Goal: Task Accomplishment & Management: Manage account settings

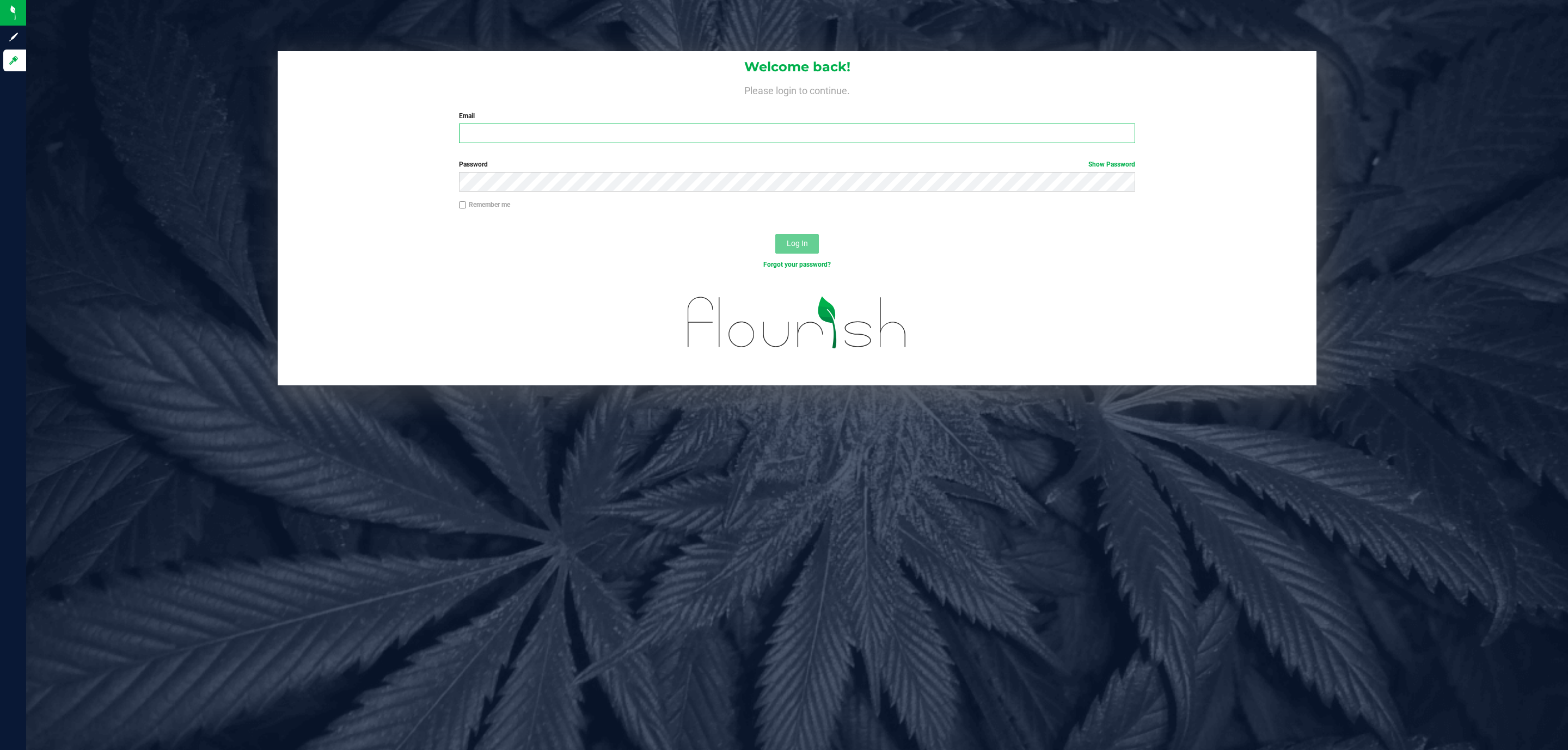
drag, startPoint x: 464, startPoint y: 141, endPoint x: 471, endPoint y: 132, distance: 11.4
click at [464, 141] on input "Email" at bounding box center [797, 133] width 676 height 19
type input "[EMAIL_ADDRESS][DOMAIN_NAME]"
click at [775, 234] on button "Log In" at bounding box center [796, 244] width 43 height 19
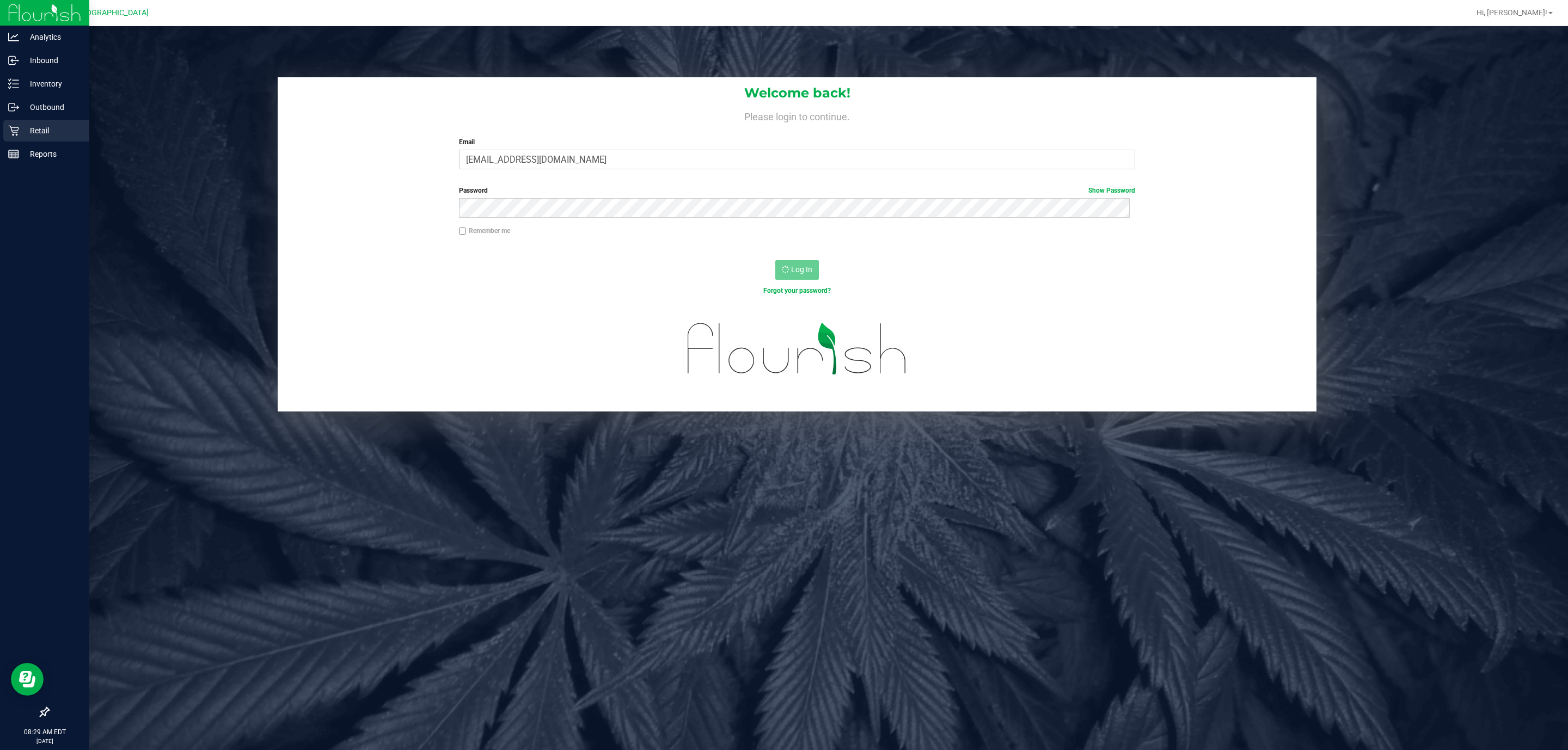
click at [36, 130] on p "Retail" at bounding box center [52, 130] width 66 height 13
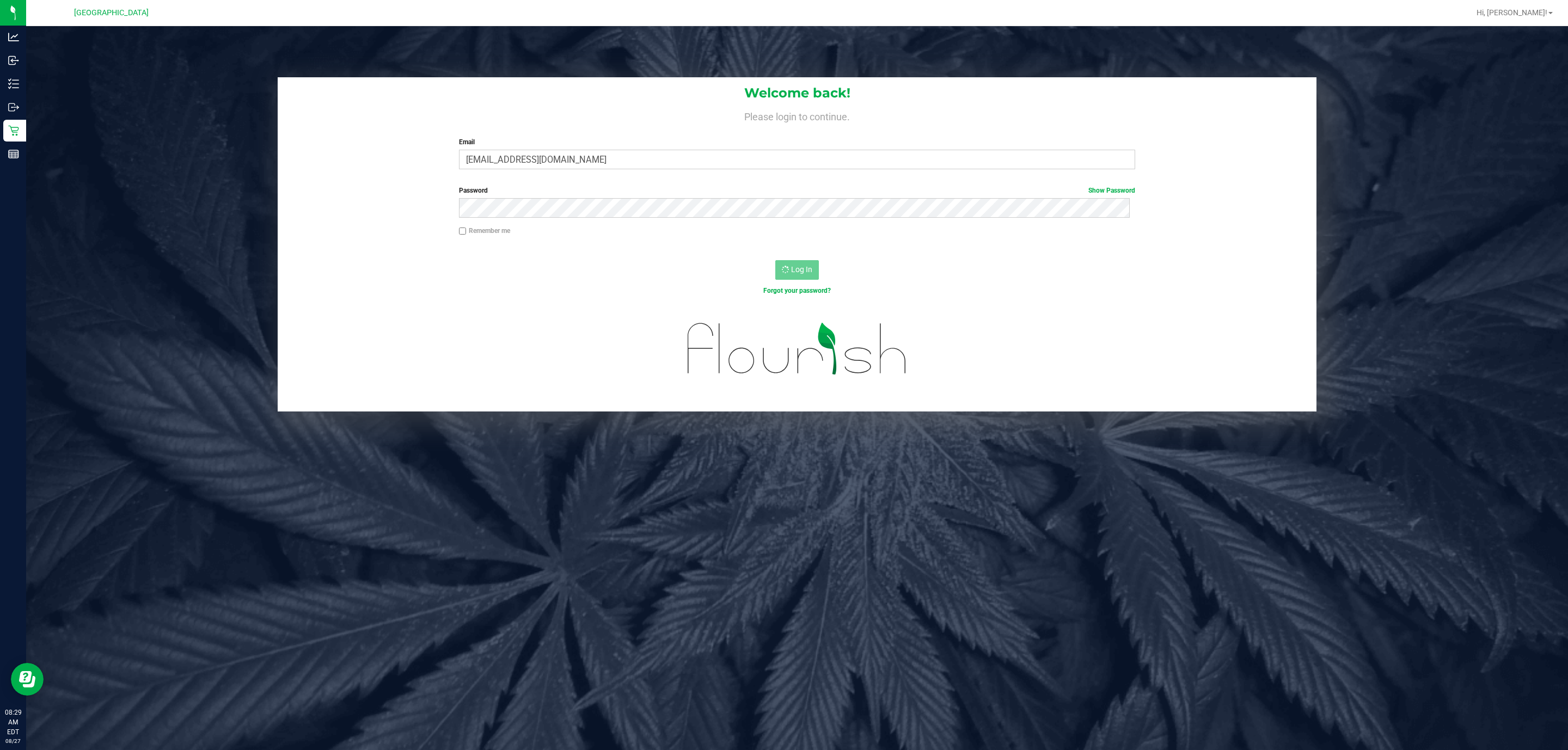
click at [846, 509] on div "Welcome back! Please login to continue. Email ageraci@liveparallel.com Required…" at bounding box center [797, 401] width 1542 height 750
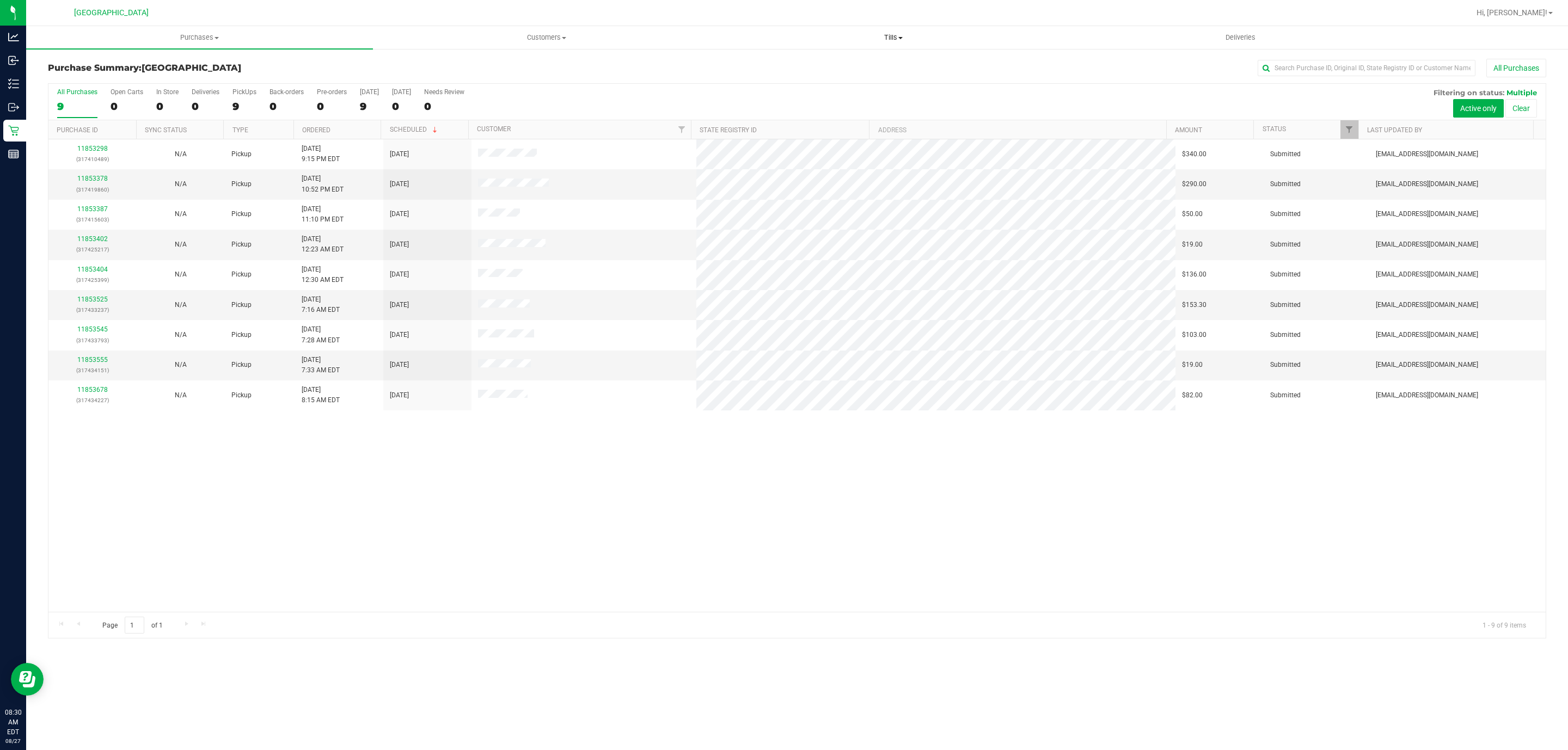
click at [890, 34] on span "Tills" at bounding box center [893, 37] width 346 height 10
click at [251, 178] on td "Pickup" at bounding box center [260, 184] width 71 height 30
click at [85, 181] on link "11853378" at bounding box center [92, 178] width 30 height 8
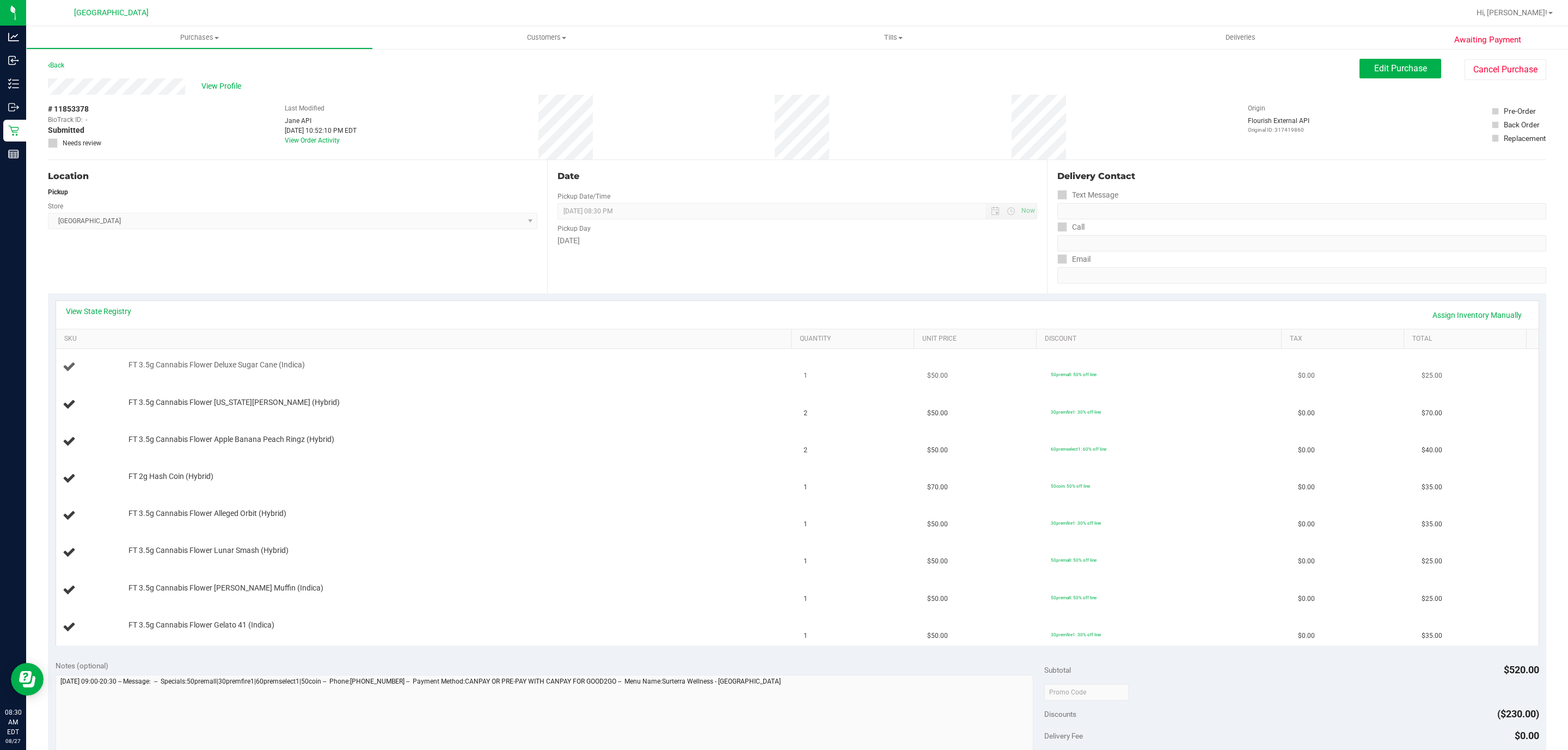
click at [244, 355] on td "FT 3.5g Cannabis Flower Deluxe Sugar Cane (Indica)" at bounding box center [427, 368] width 742 height 37
click at [213, 411] on div "FT 3.5g Cannabis Flower [US_STATE][PERSON_NAME] (Hybrid)" at bounding box center [427, 404] width 729 height 14
click at [216, 435] on td "FT 3.5g Cannabis Flower Apple Banana Peach Ringz (Hybrid)" at bounding box center [427, 442] width 742 height 37
click at [55, 63] on link "Back" at bounding box center [56, 65] width 17 height 8
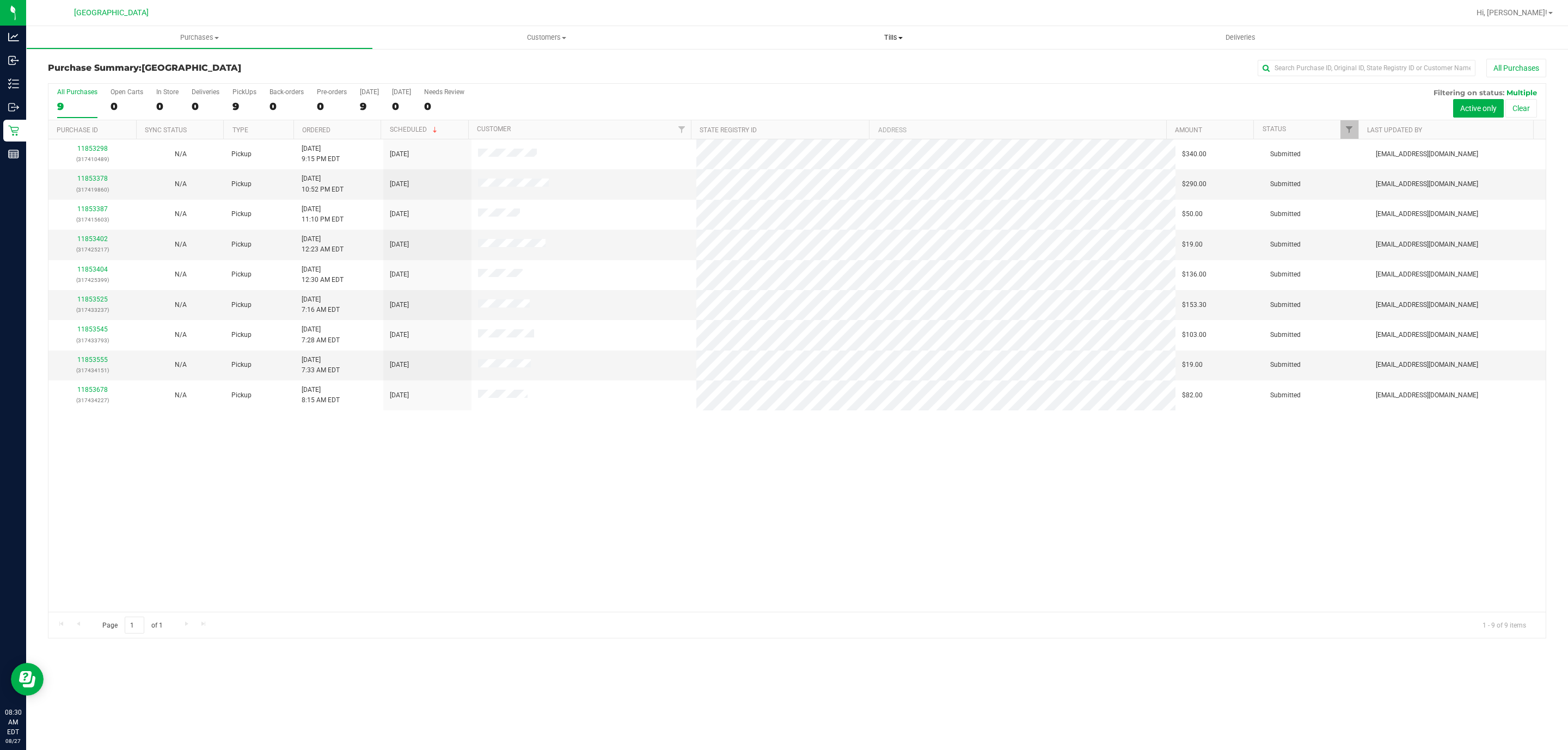
click at [896, 32] on span "Tills" at bounding box center [893, 37] width 347 height 10
click at [883, 57] on ul "Manage tills Reconcile e-payments" at bounding box center [893, 72] width 347 height 46
click at [892, 37] on span "Tills" at bounding box center [893, 37] width 347 height 10
click at [734, 67] on span "Manage tills" at bounding box center [756, 65] width 74 height 9
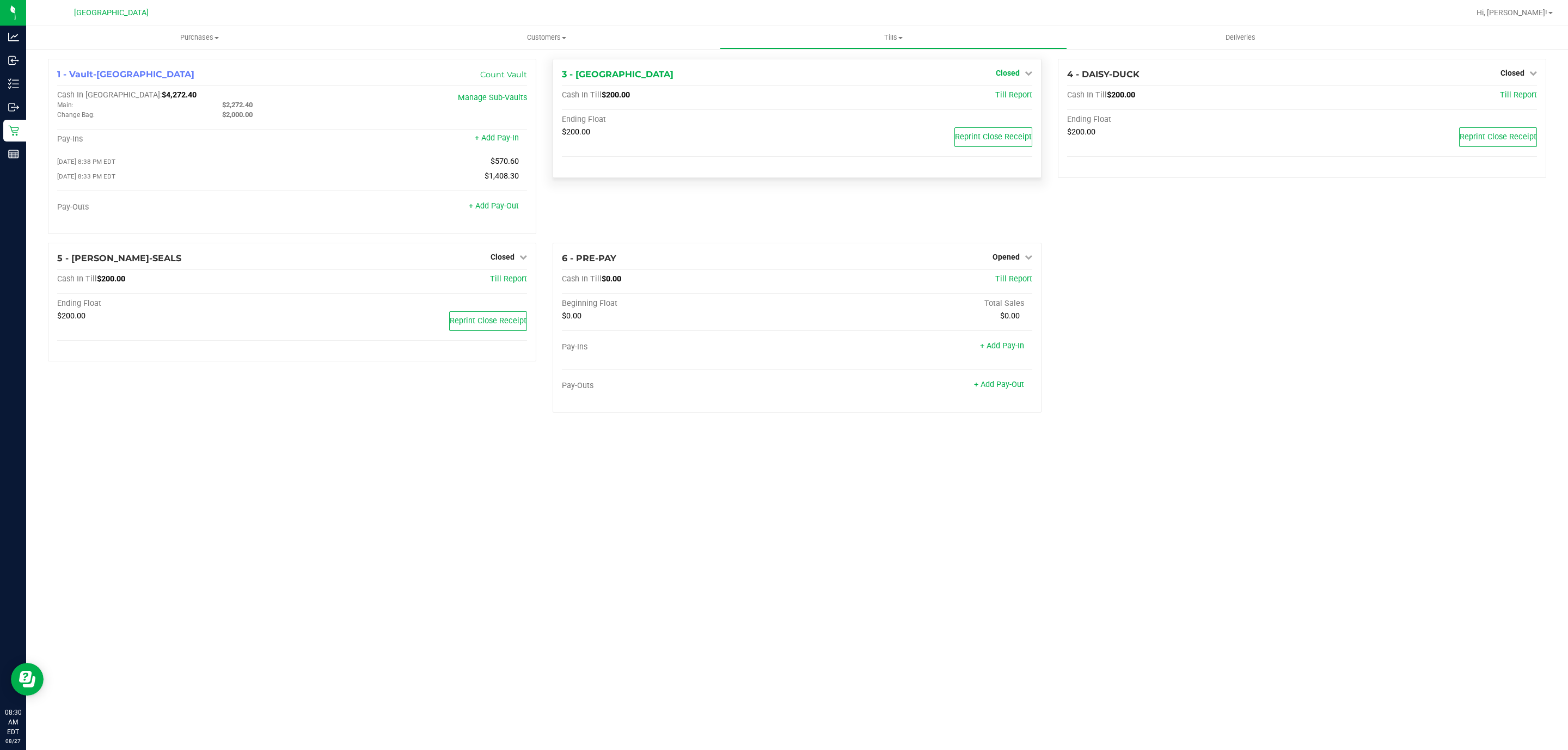
click at [1010, 75] on span "Closed" at bounding box center [1008, 72] width 24 height 9
click at [1011, 95] on link "Open Till" at bounding box center [1008, 96] width 29 height 9
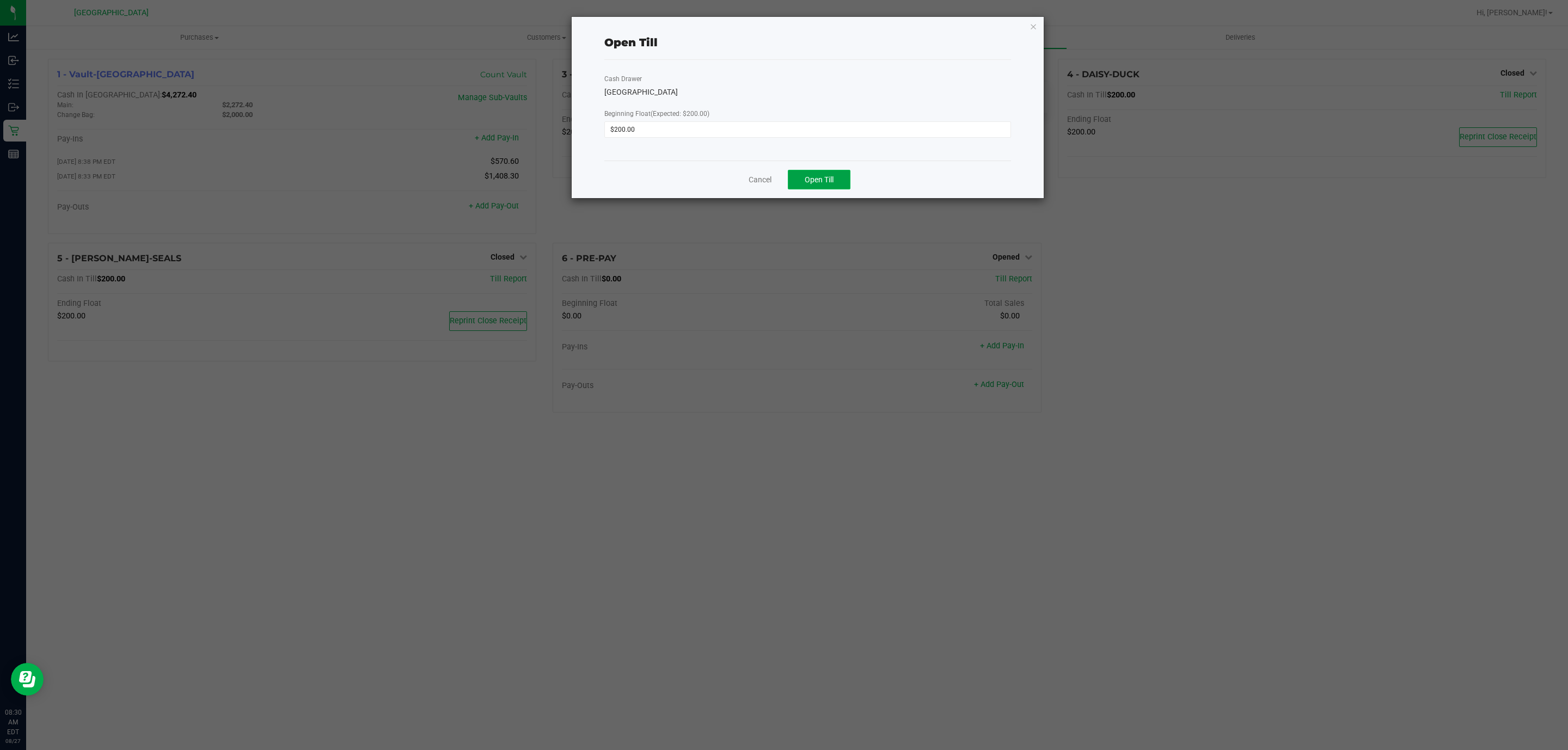
click at [832, 179] on span "Open Till" at bounding box center [819, 179] width 29 height 9
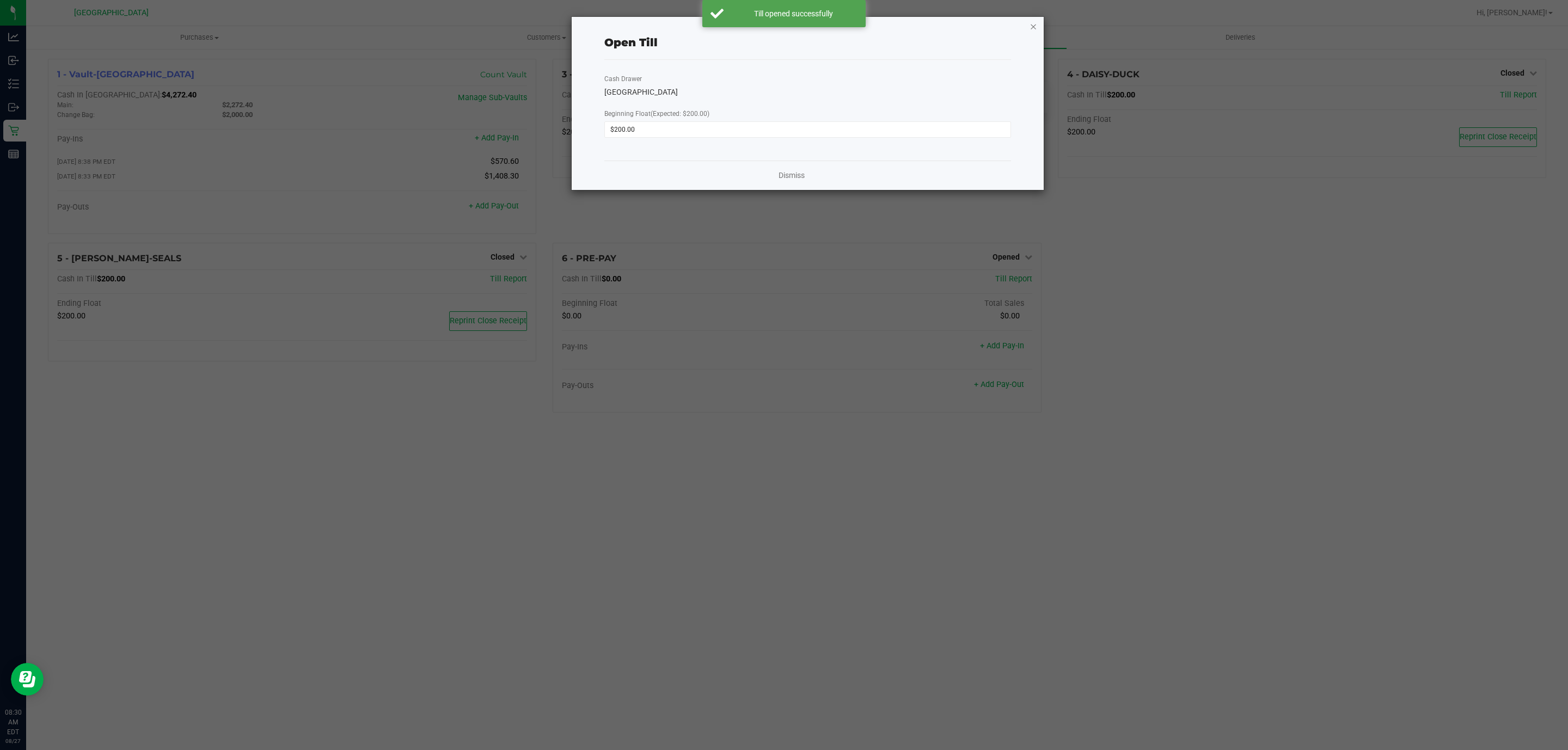
click at [1035, 25] on icon "button" at bounding box center [1033, 26] width 8 height 13
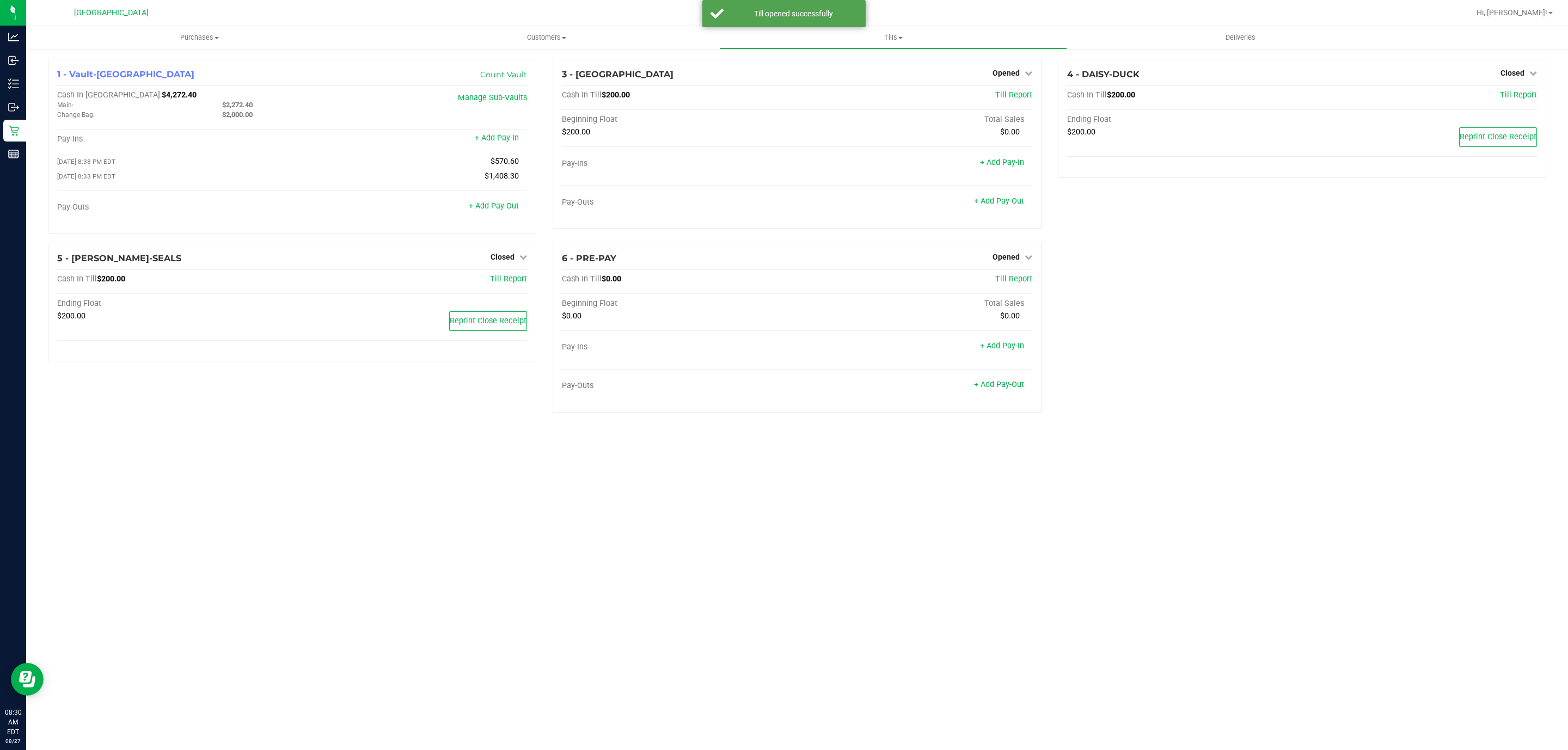
click at [1567, 95] on div "1 - Vault-Deerfield Beach Count Vault Cash In Vault: $4,272.40 Main: $2,272.40 …" at bounding box center [797, 239] width 1542 height 384
click at [1523, 68] on span "Closed" at bounding box center [1512, 72] width 24 height 9
click at [1490, 95] on div "Open Till" at bounding box center [1512, 96] width 81 height 14
click at [1498, 94] on link "Open Till" at bounding box center [1512, 96] width 29 height 9
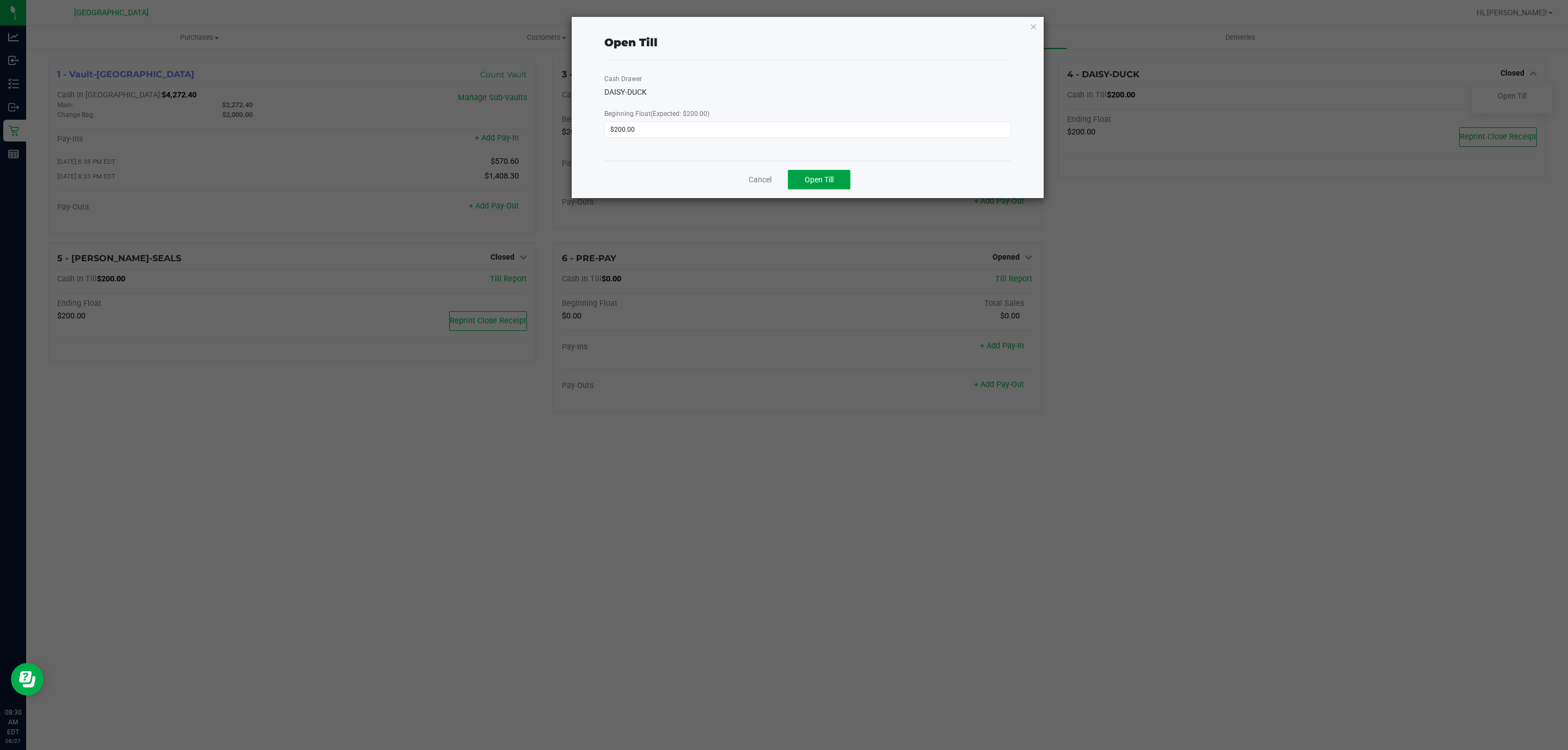
click at [827, 182] on span "Open Till" at bounding box center [819, 179] width 29 height 9
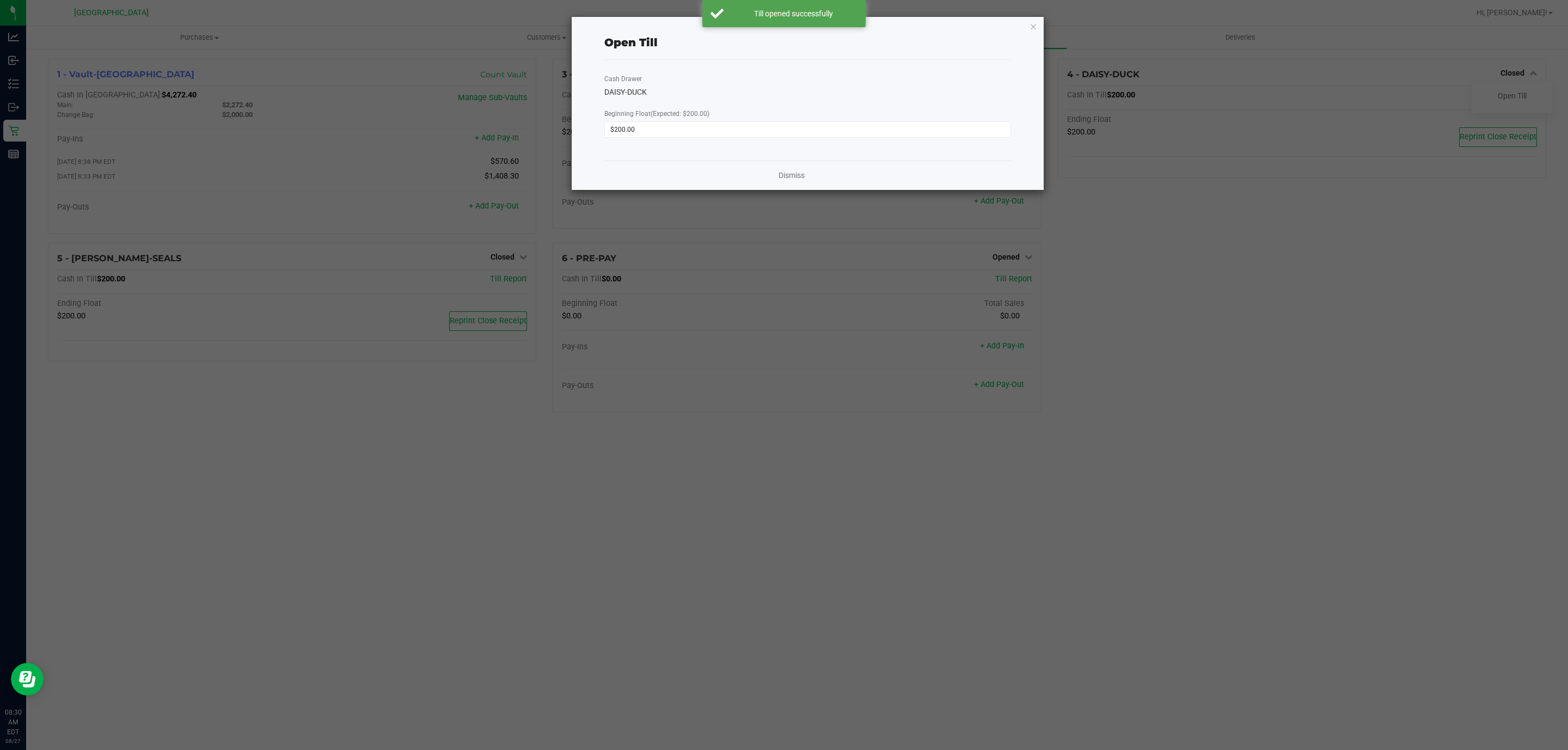
click at [1037, 22] on div "Open Till Cash Drawer DAISY-DUCK Beginning Float (Expected: $200.00) $200.00 Di…" at bounding box center [807, 103] width 472 height 173
click at [1037, 23] on div "Open Till Cash Drawer DAISY-DUCK Beginning Float (Expected: $200.00) $200.00 Di…" at bounding box center [807, 103] width 472 height 173
click at [1032, 28] on icon "button" at bounding box center [1033, 26] width 8 height 13
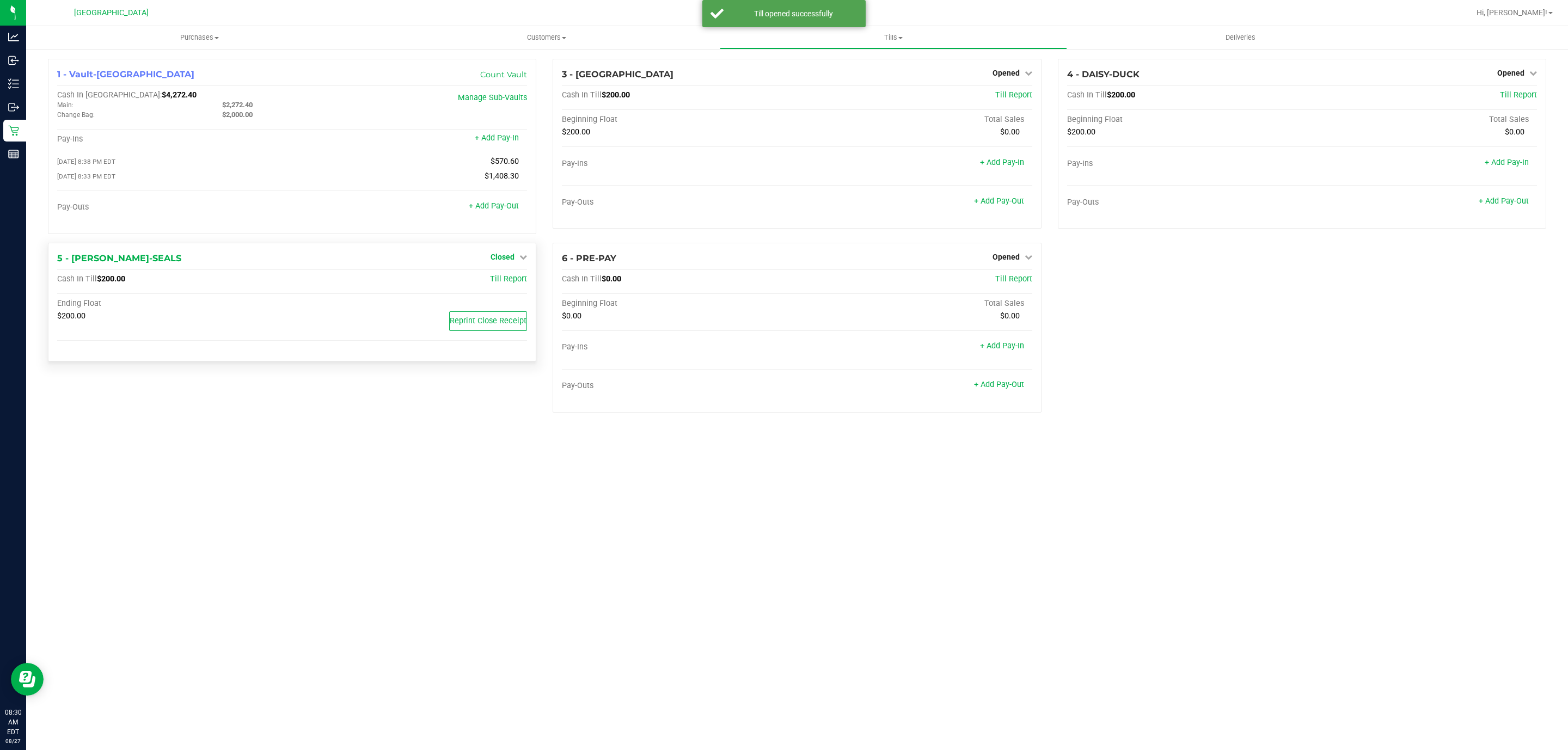
click at [517, 261] on link "Closed" at bounding box center [509, 257] width 37 height 9
click at [507, 286] on div "Open Till" at bounding box center [502, 279] width 81 height 14
click at [504, 280] on link "Open Till" at bounding box center [502, 279] width 29 height 9
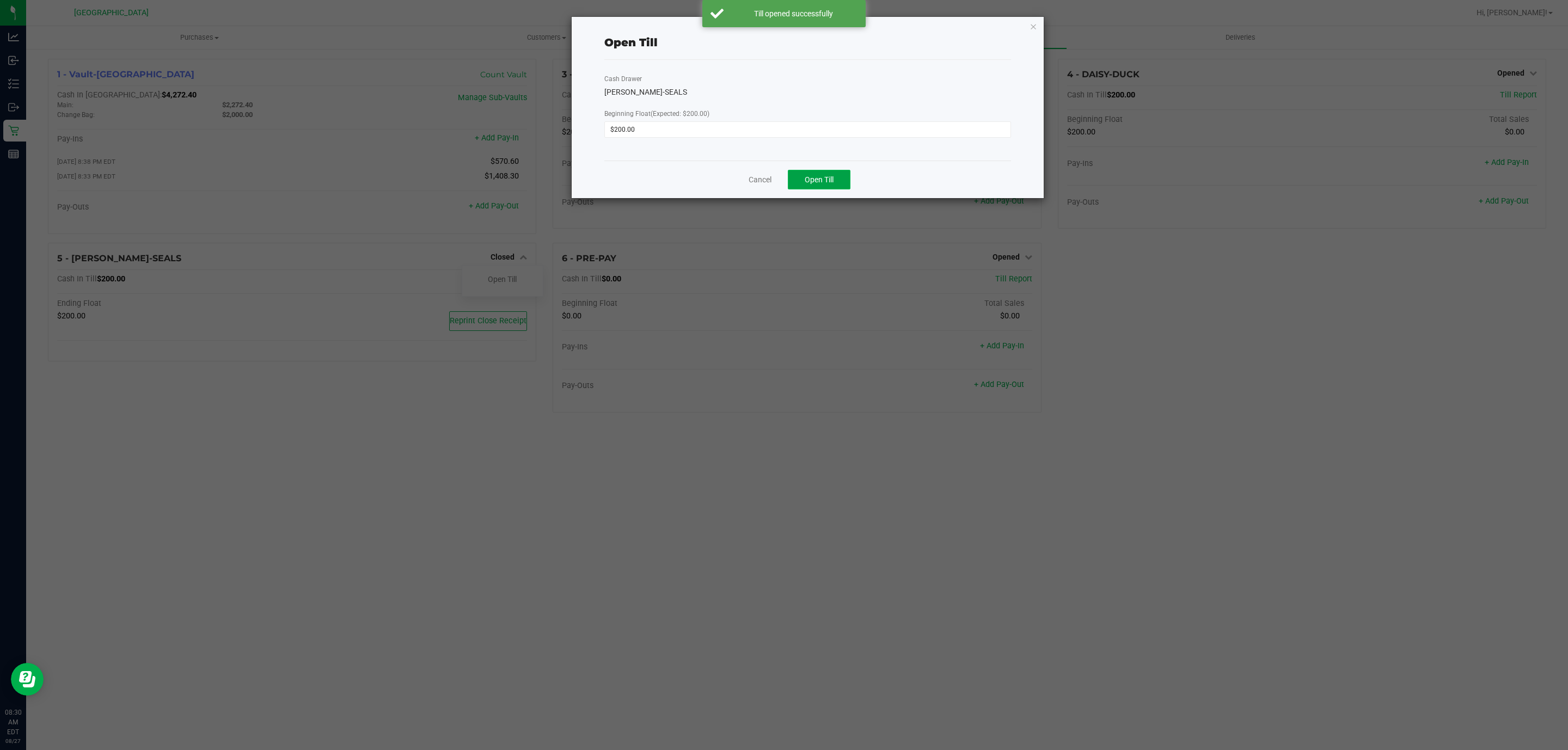
click at [822, 182] on span "Open Till" at bounding box center [819, 179] width 29 height 9
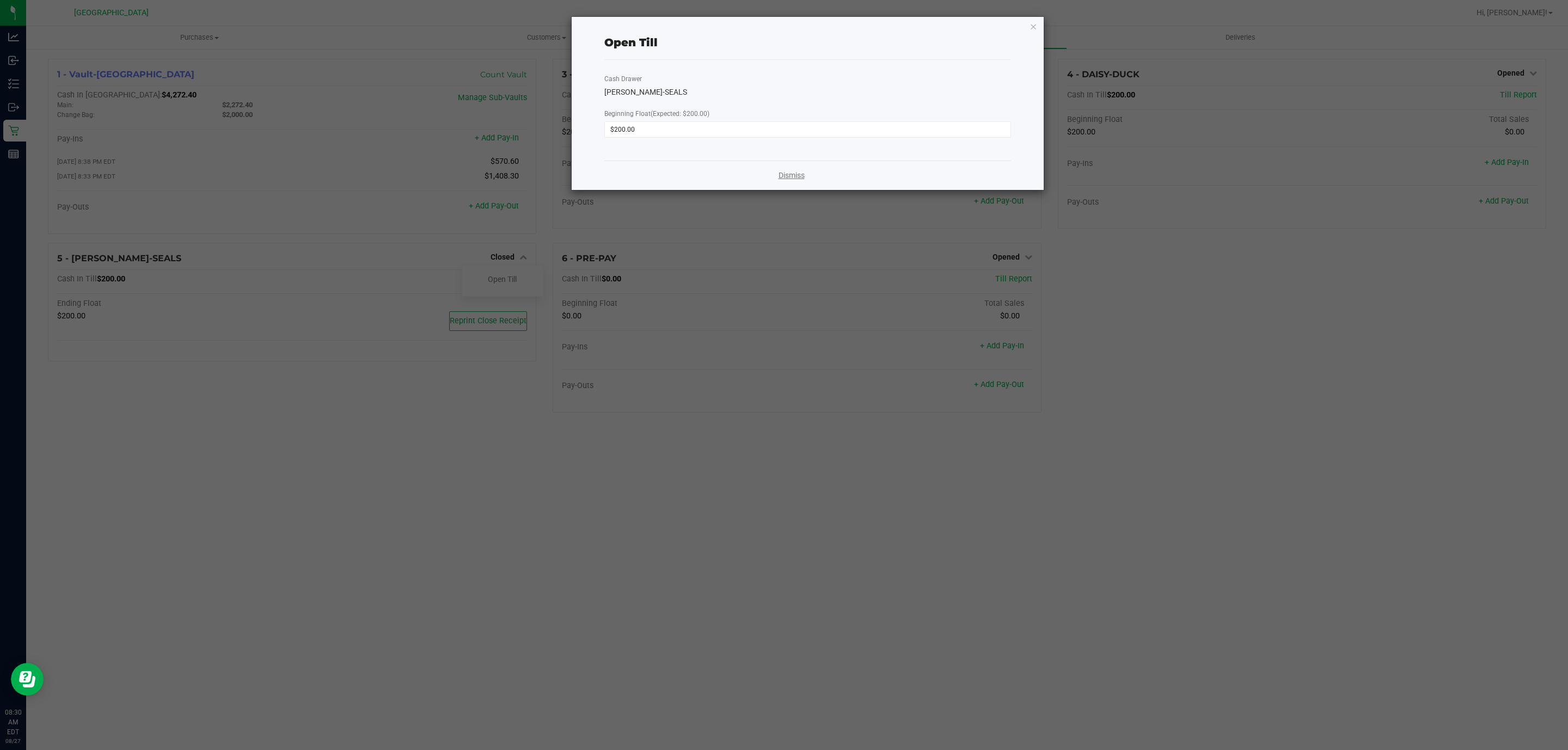
click at [793, 174] on link "Dismiss" at bounding box center [792, 175] width 26 height 12
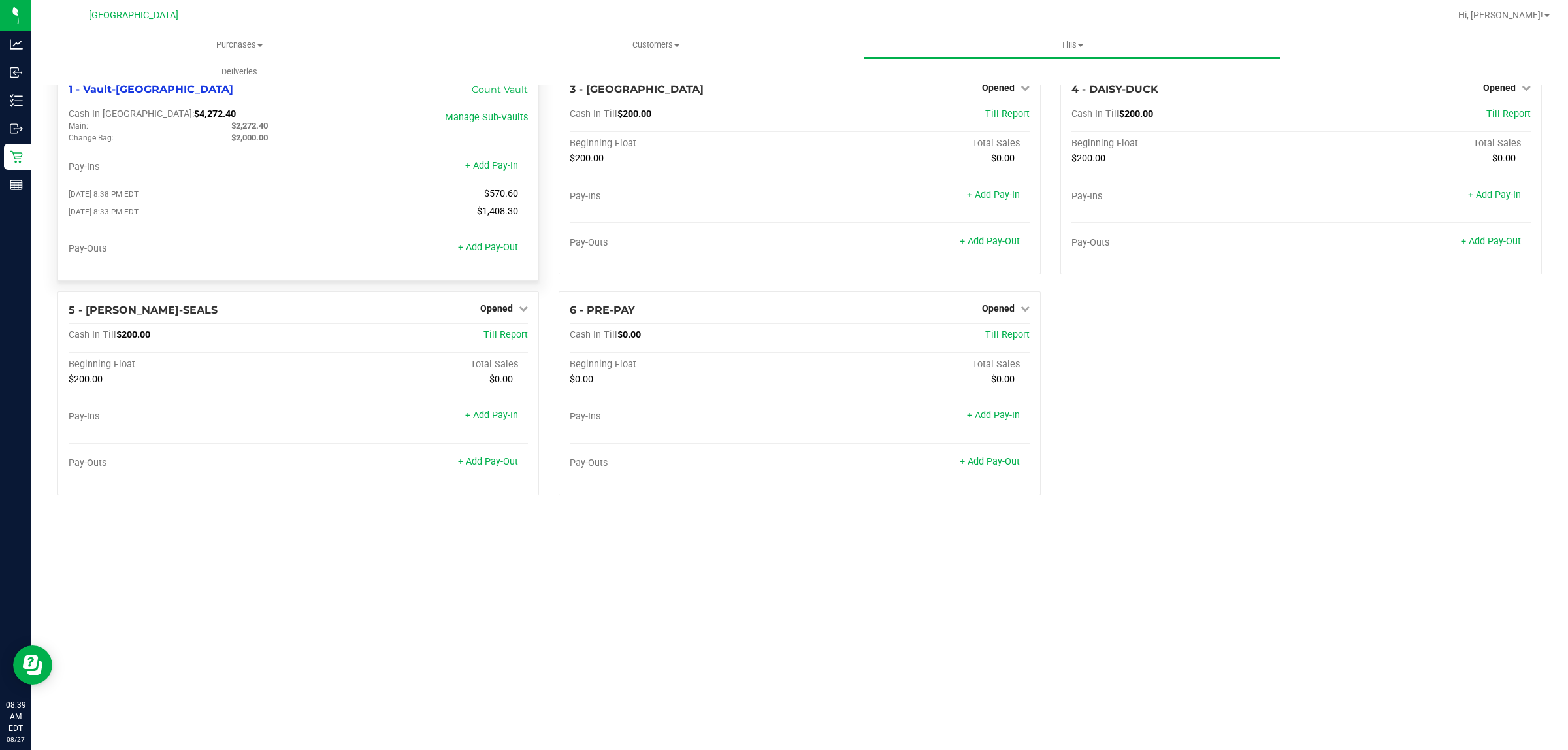
click at [194, 108] on span "$4,272.40" at bounding box center [215, 113] width 41 height 11
copy span "4,272.40"
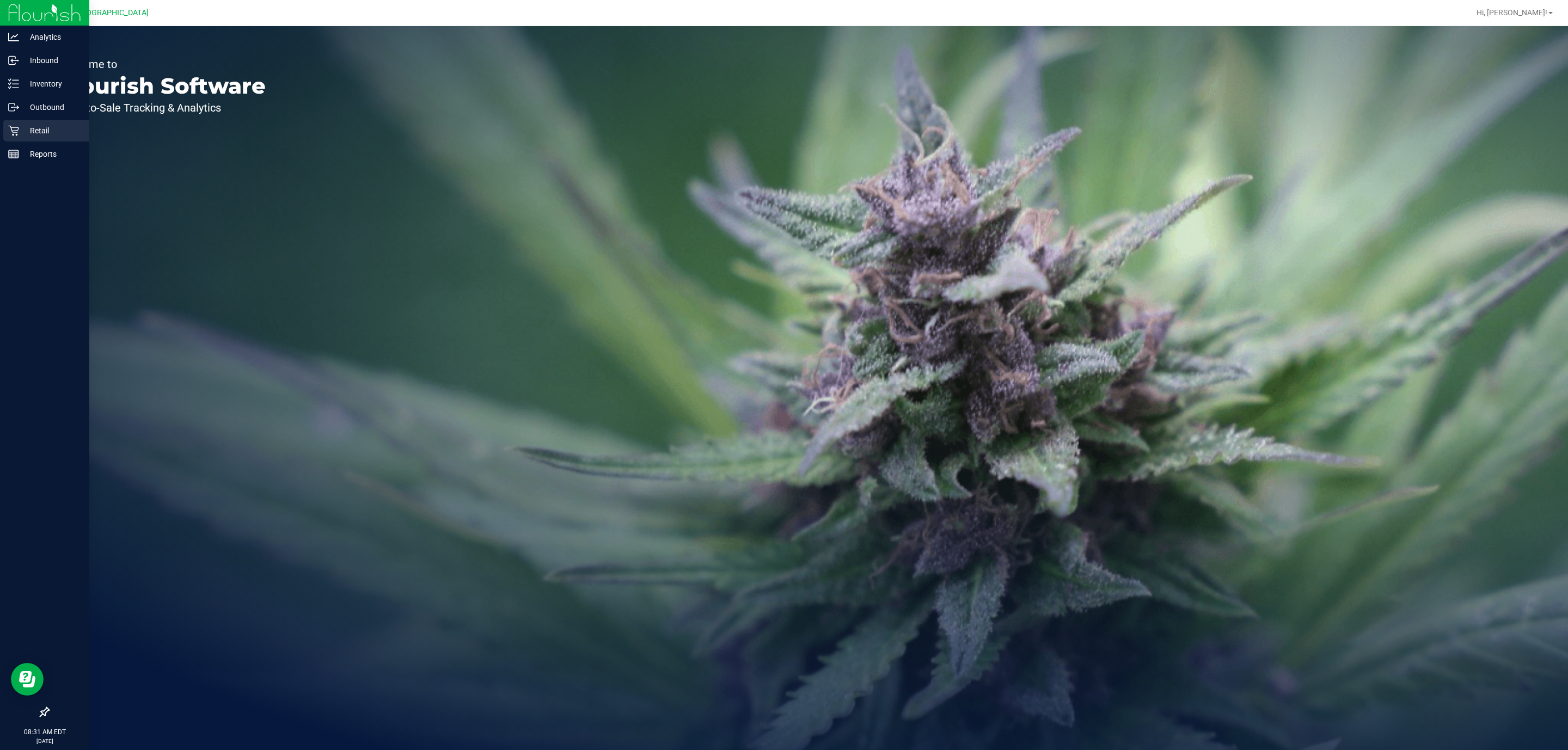
click at [43, 139] on div "Retail" at bounding box center [46, 131] width 86 height 22
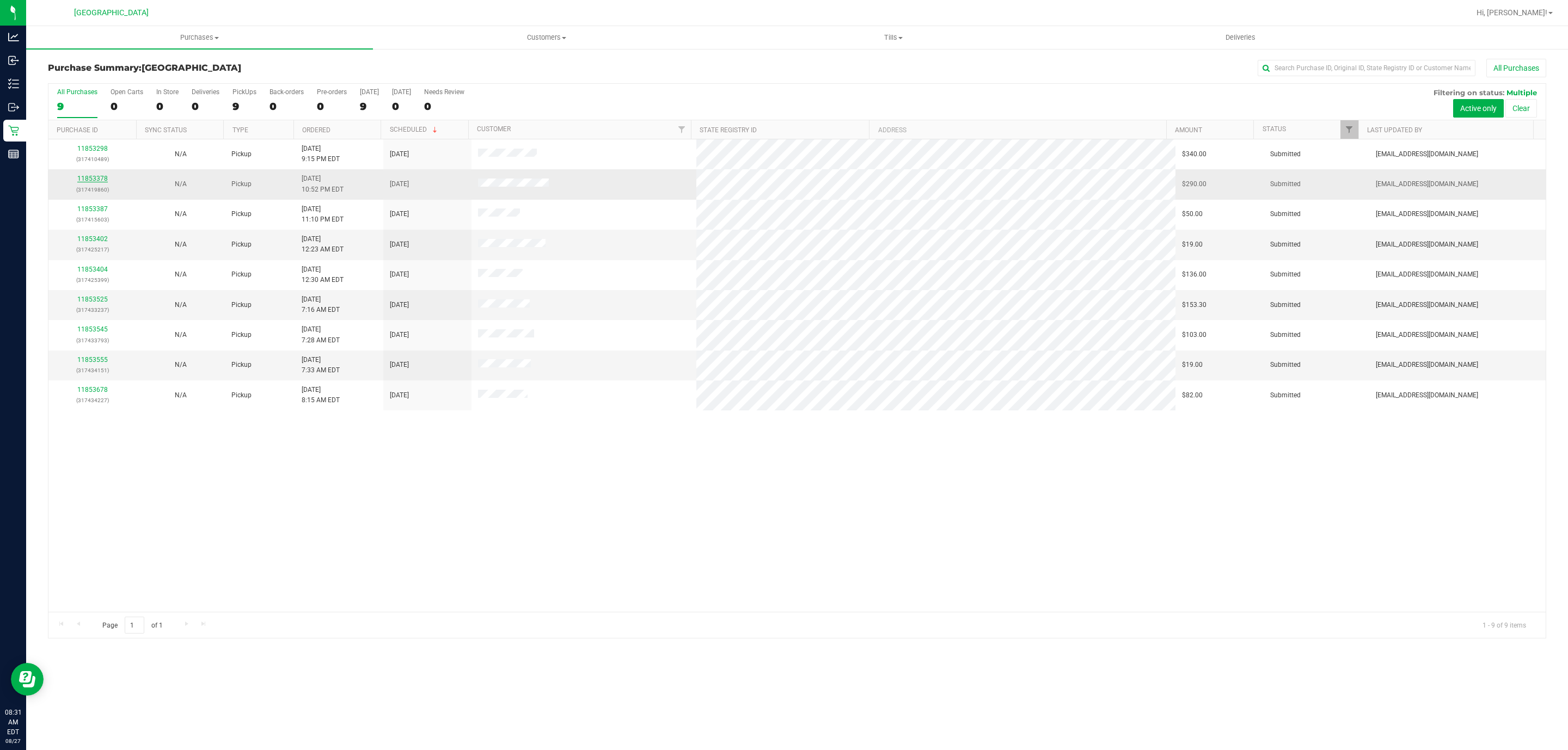
click at [105, 179] on link "11853378" at bounding box center [92, 178] width 30 height 8
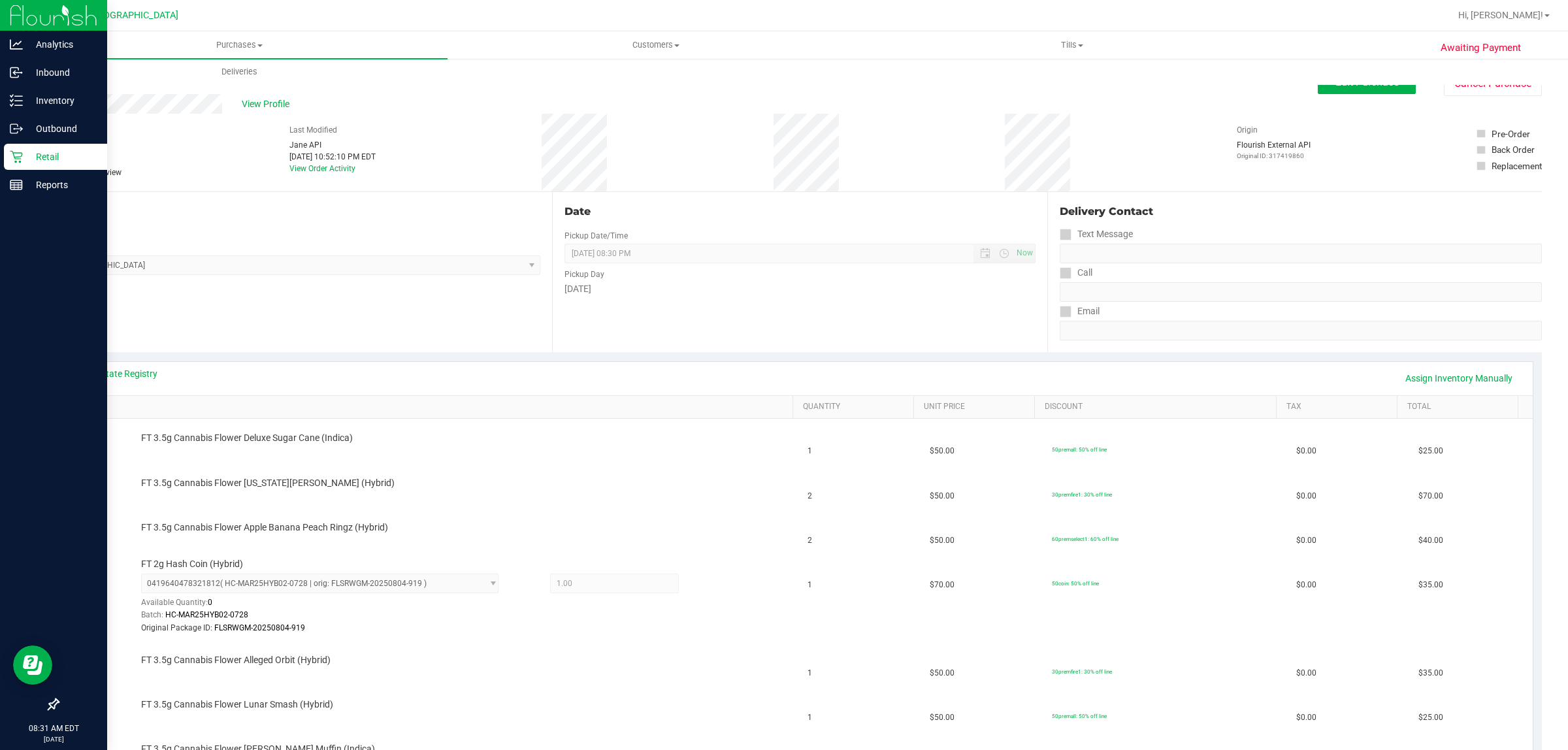
click at [34, 156] on p "Retail" at bounding box center [62, 156] width 79 height 16
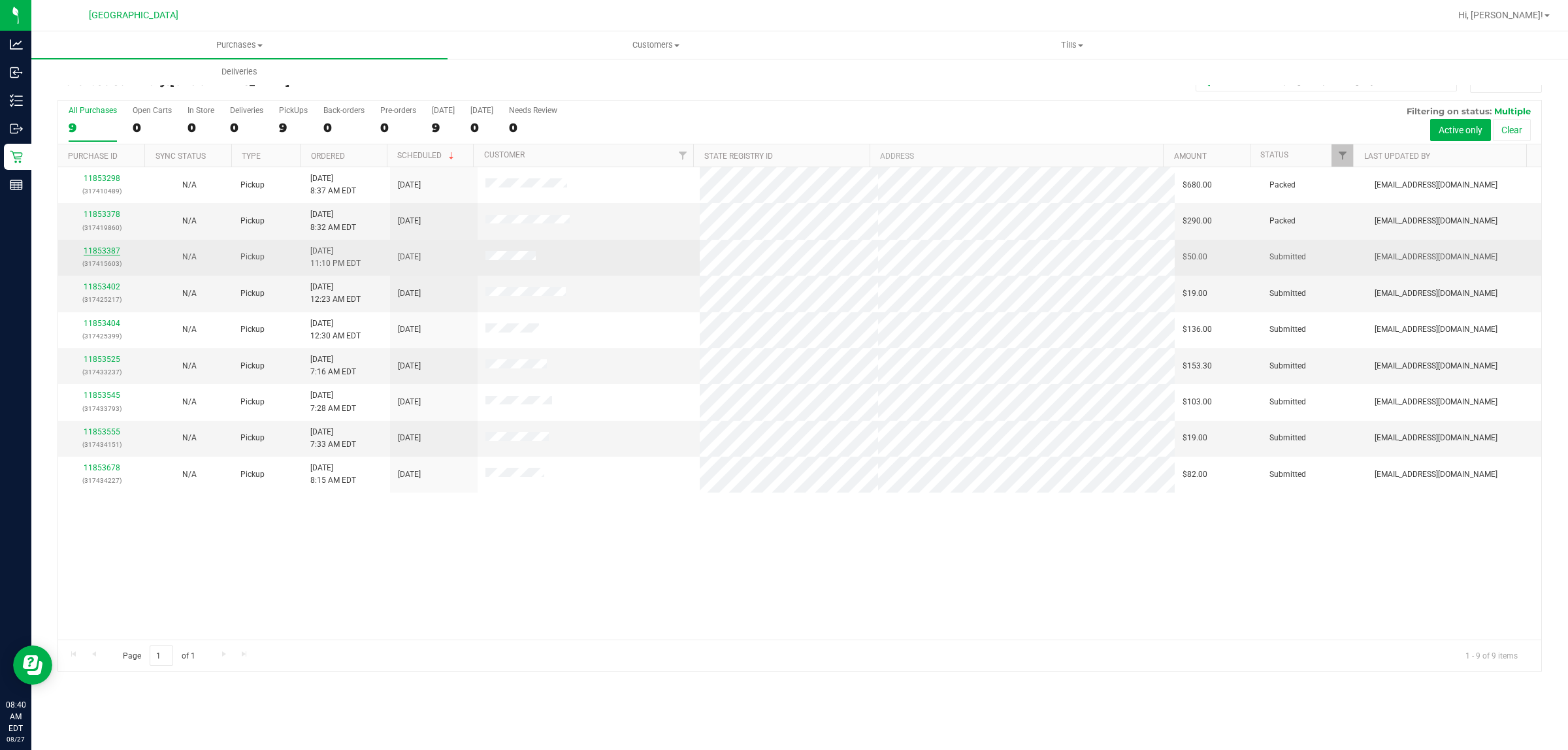
click at [101, 255] on link "11853387" at bounding box center [102, 250] width 36 height 9
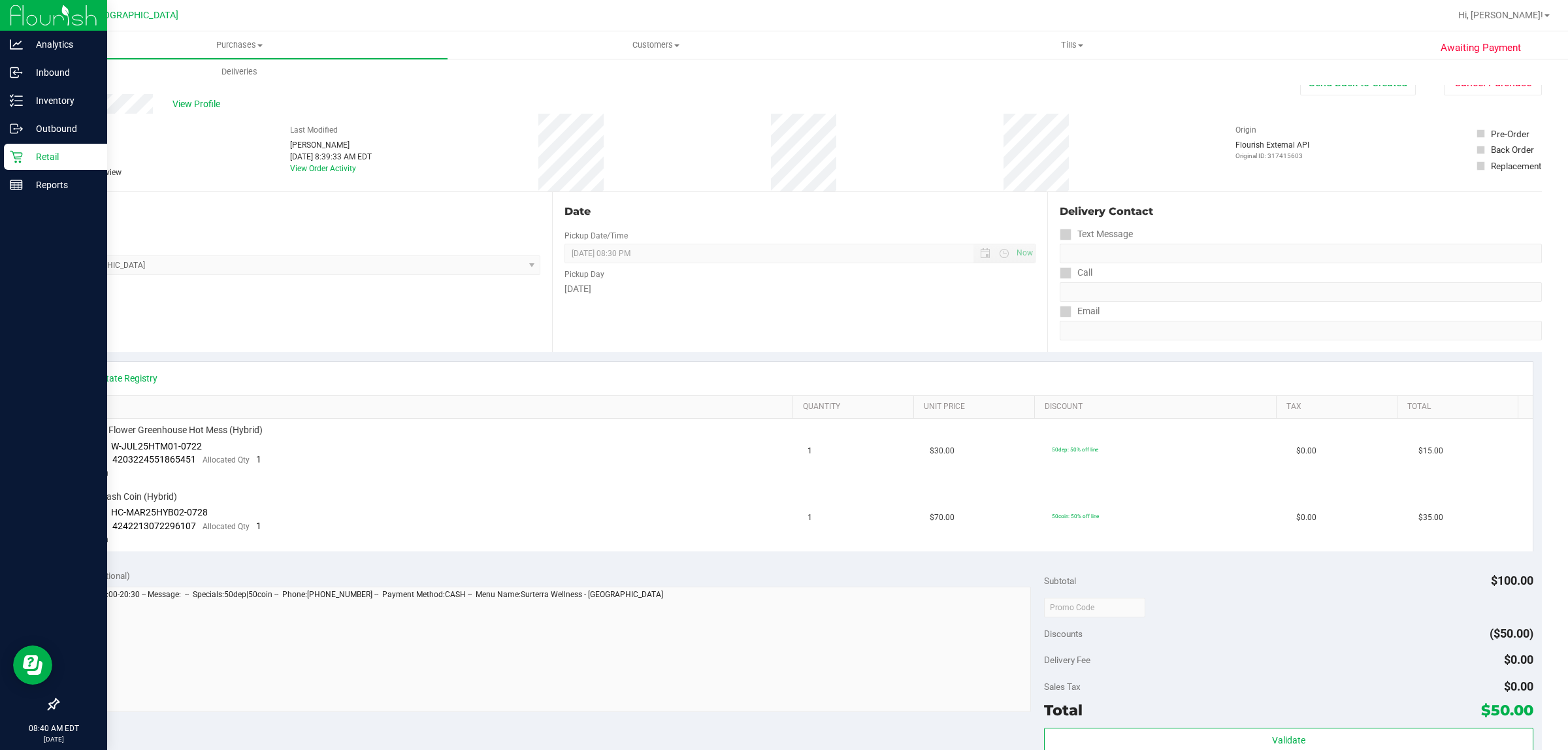
click at [23, 150] on p "Retail" at bounding box center [62, 156] width 79 height 16
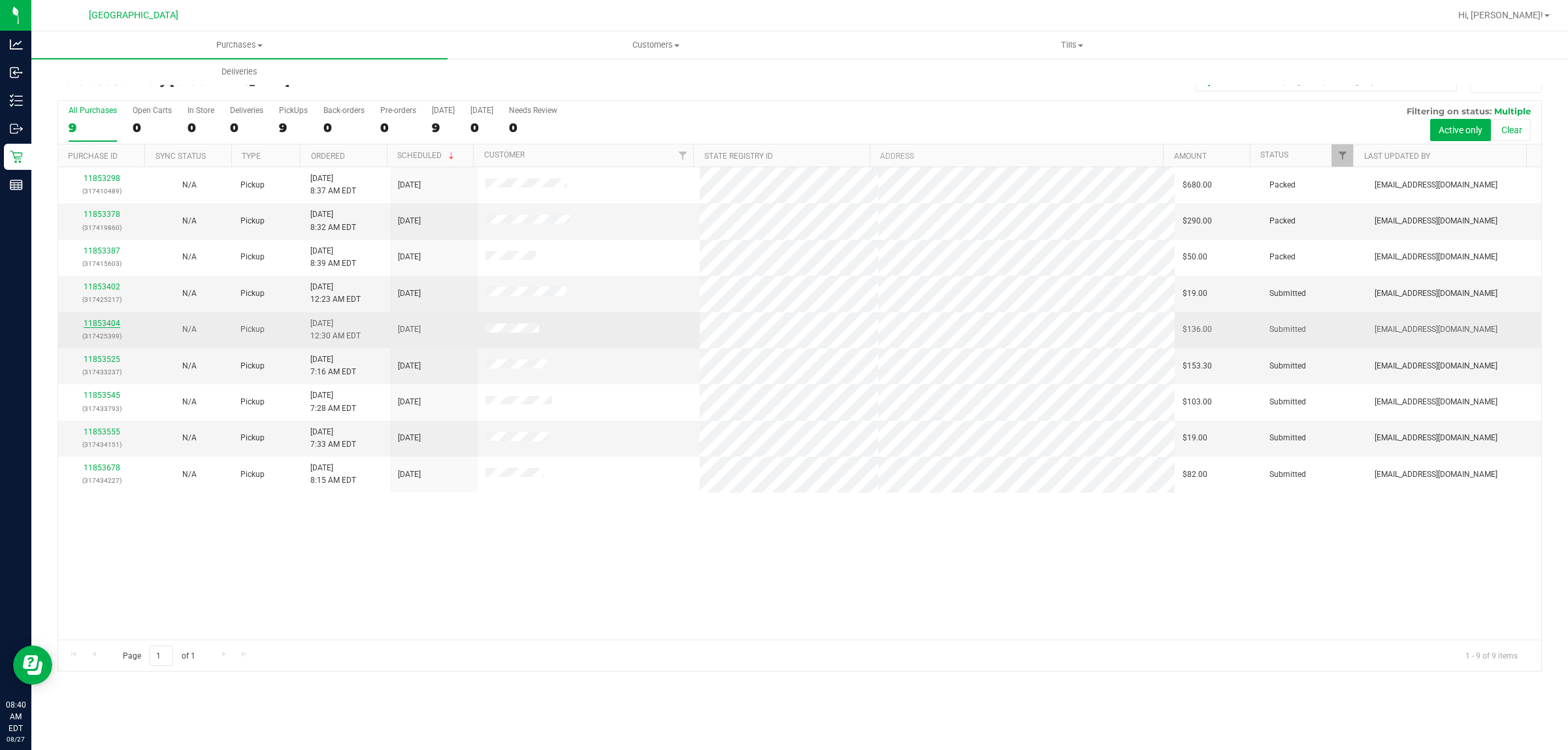
click at [107, 327] on link "11853404" at bounding box center [102, 323] width 36 height 9
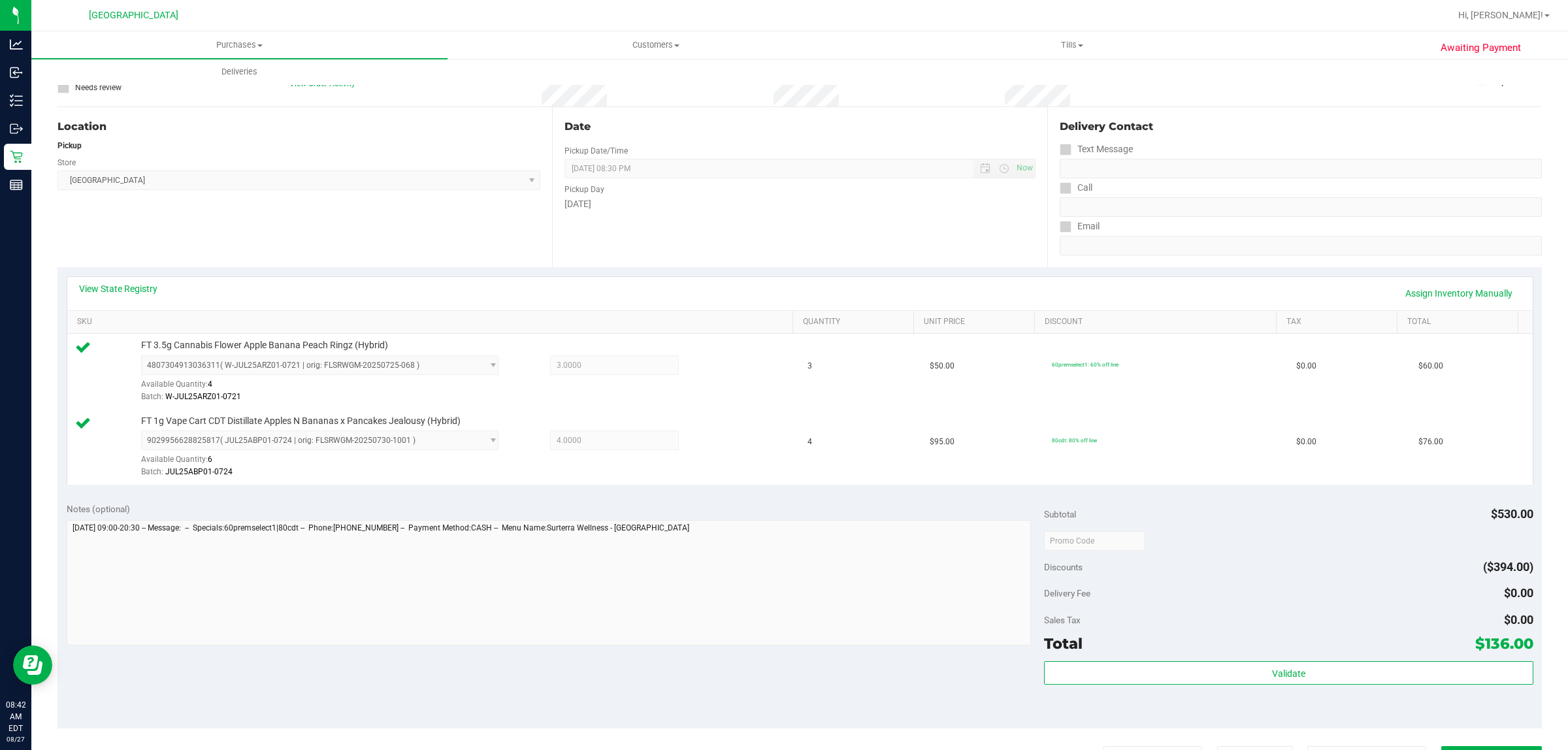
scroll to position [163, 0]
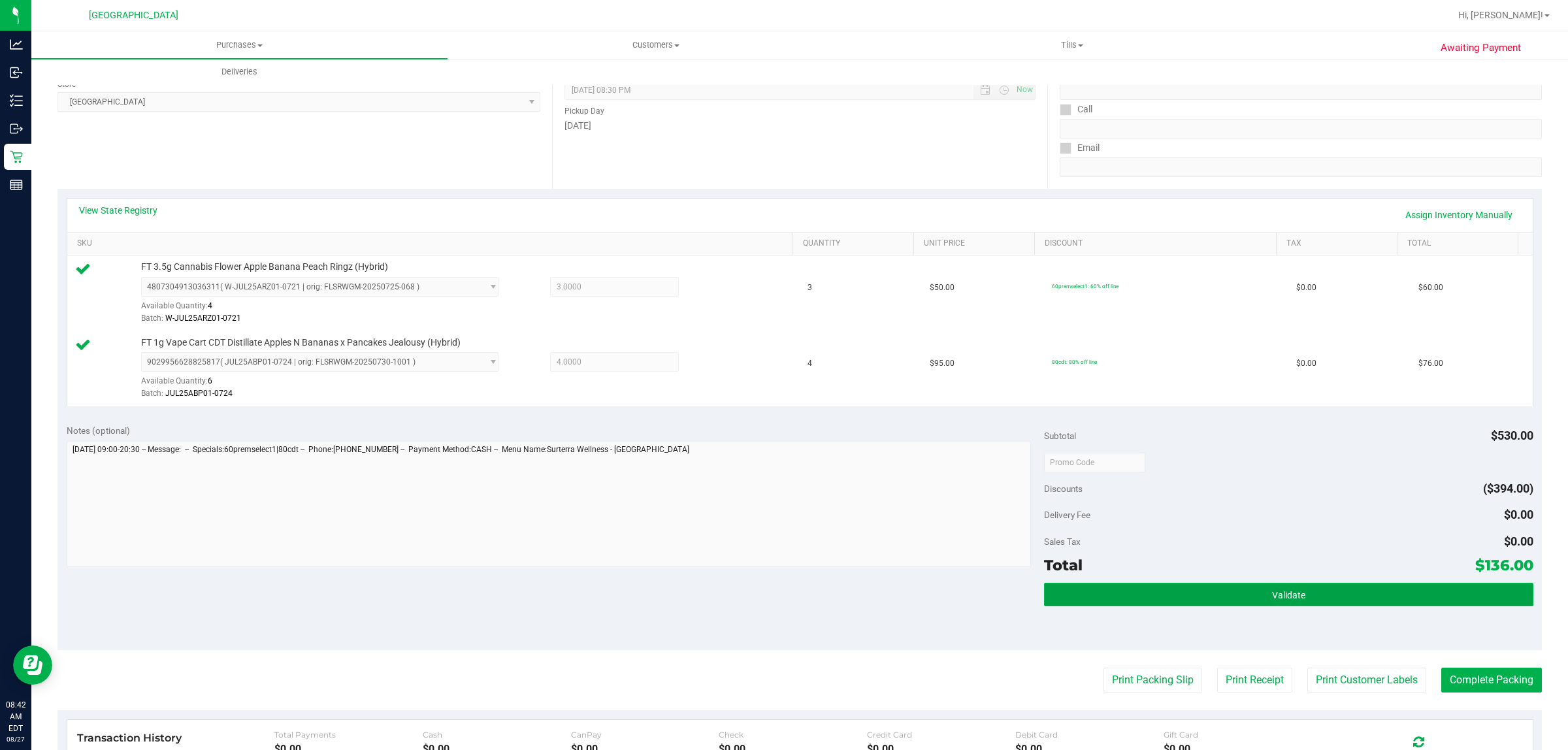
click at [1110, 596] on button "Validate" at bounding box center [1289, 594] width 489 height 23
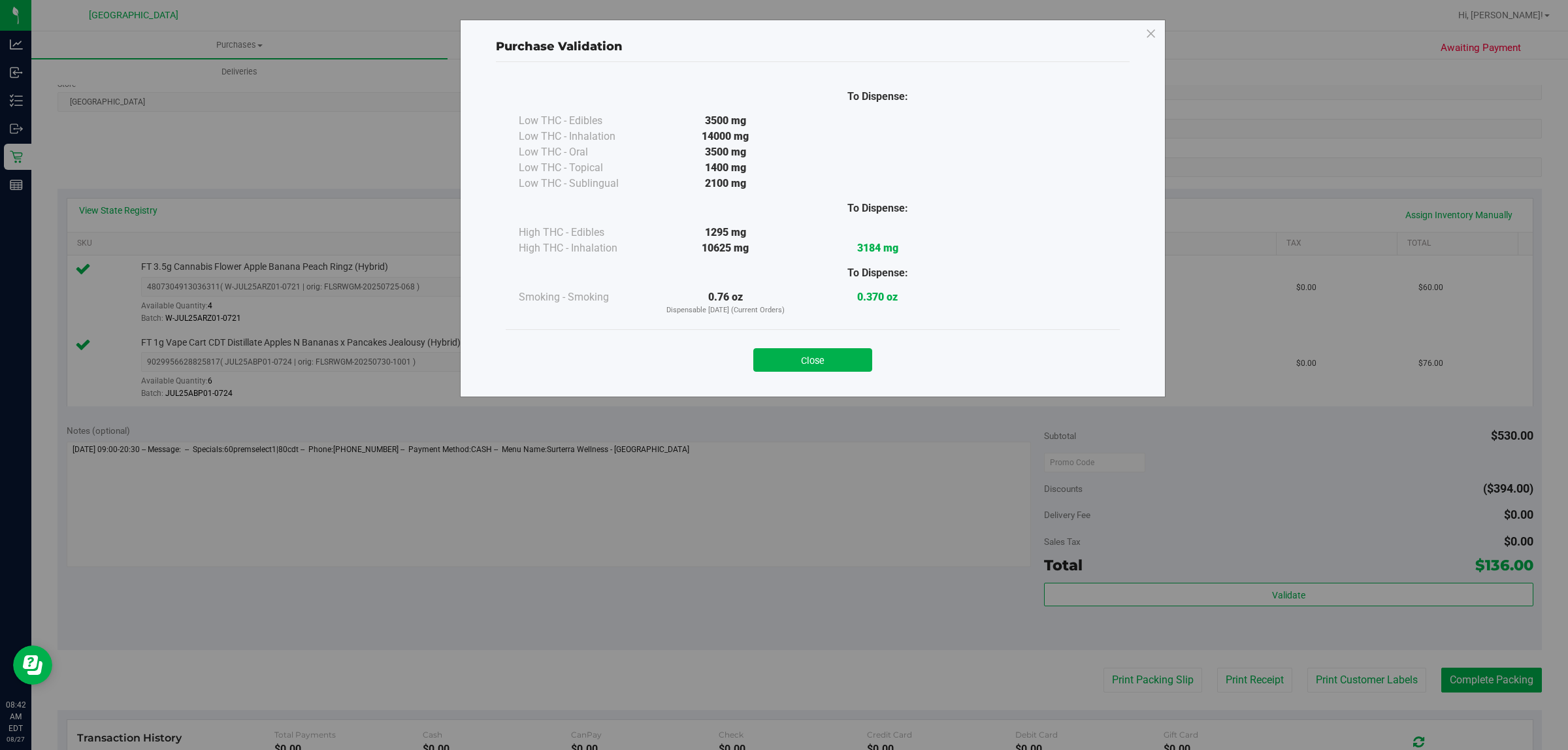
click at [1127, 682] on div "Purchase Validation To Dispense: Low THC - Edibles 3500 mg" at bounding box center [789, 375] width 1578 height 750
click at [857, 361] on button "Close" at bounding box center [813, 360] width 119 height 23
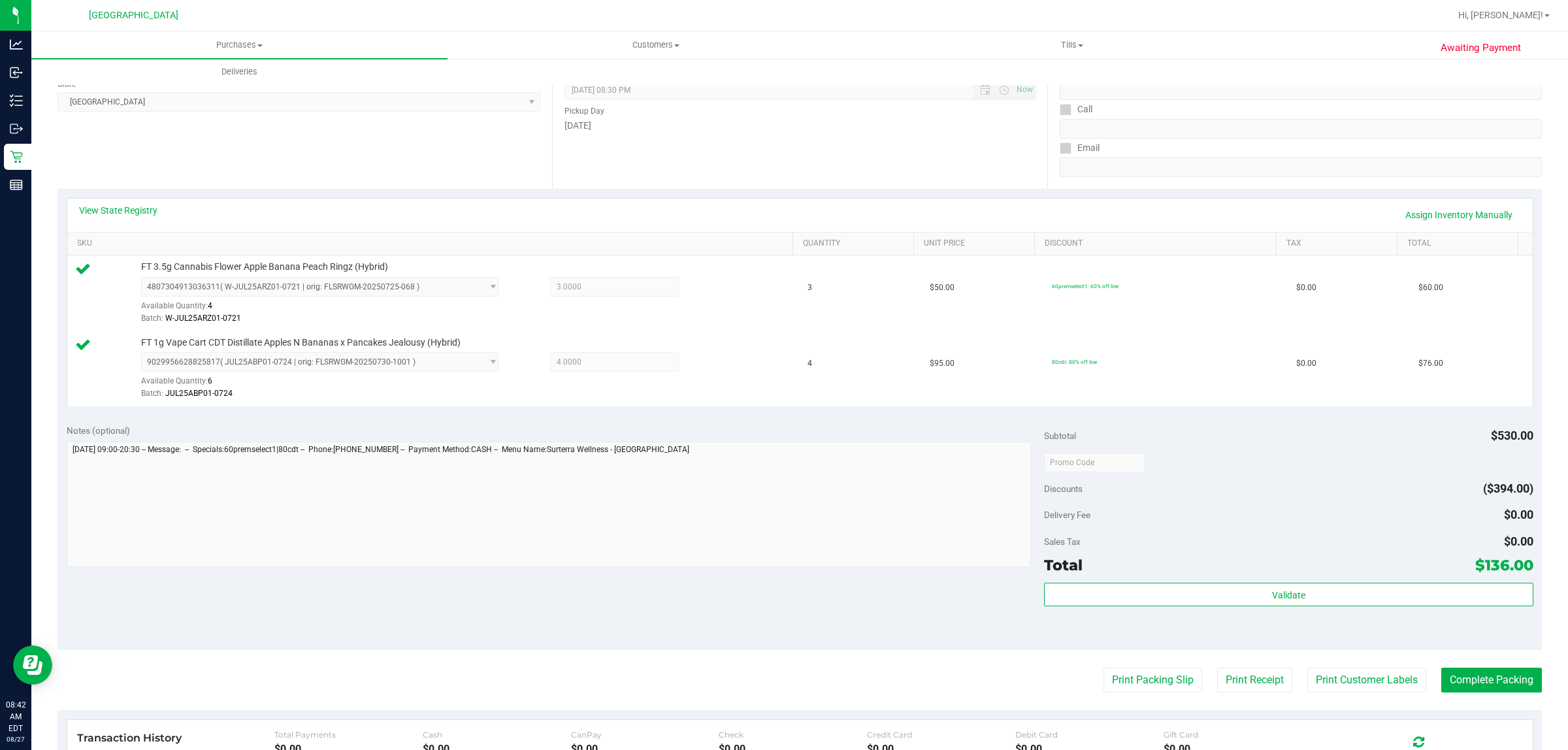
click at [1122, 666] on purchase-details "Back Edit Purchase Cancel Purchase View Profile # 11853404 BioTrack ID: - Submi…" at bounding box center [799, 430] width 1484 height 1047
click at [1125, 675] on button "Print Packing Slip" at bounding box center [1153, 680] width 99 height 25
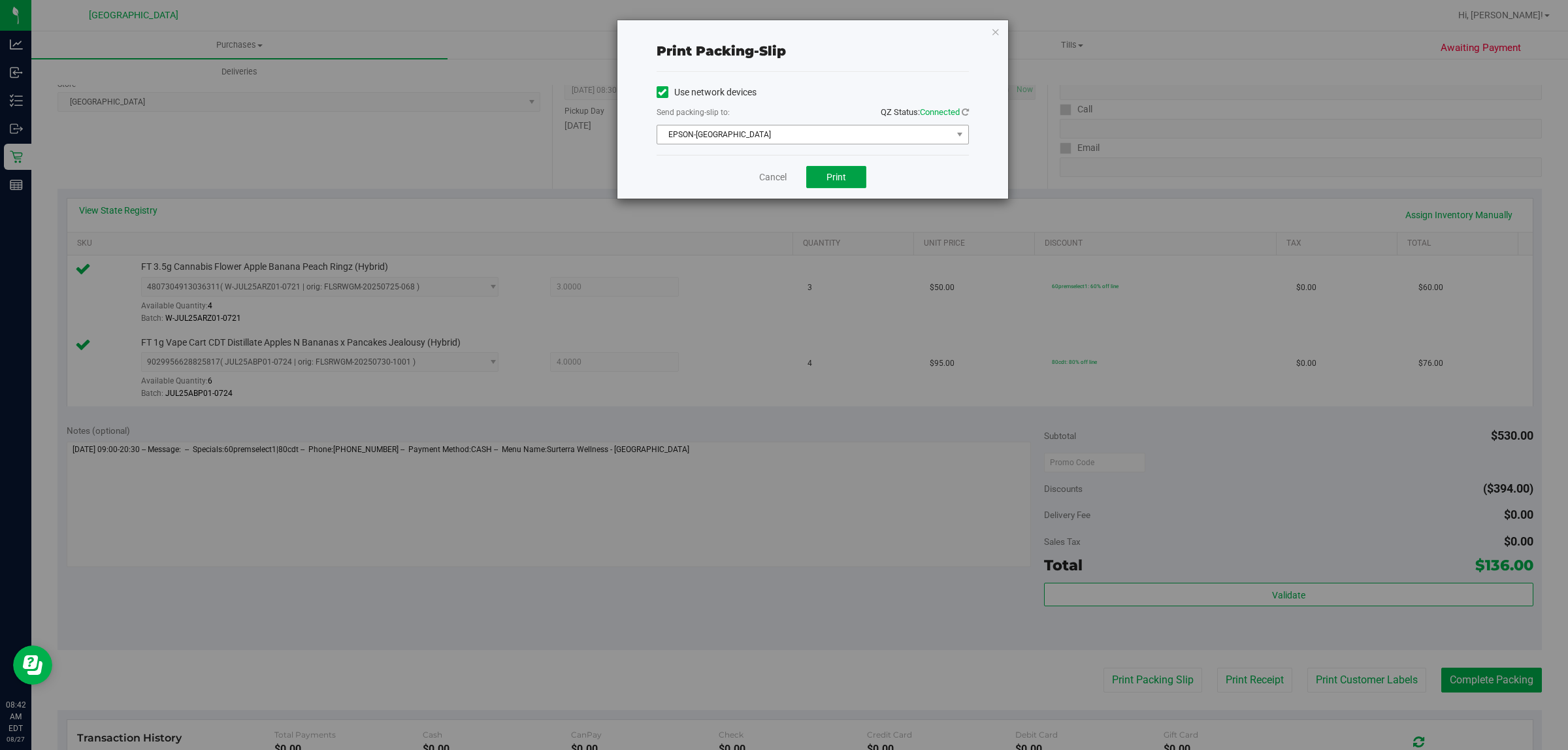
drag, startPoint x: 841, startPoint y: 171, endPoint x: 822, endPoint y: 142, distance: 34.7
click at [822, 142] on div "Print packing-slip Use network devices Send packing-slip to: QZ Status: Connect…" at bounding box center [813, 108] width 391 height 178
click at [822, 142] on span "EPSON-[GEOGRAPHIC_DATA]" at bounding box center [805, 134] width 295 height 18
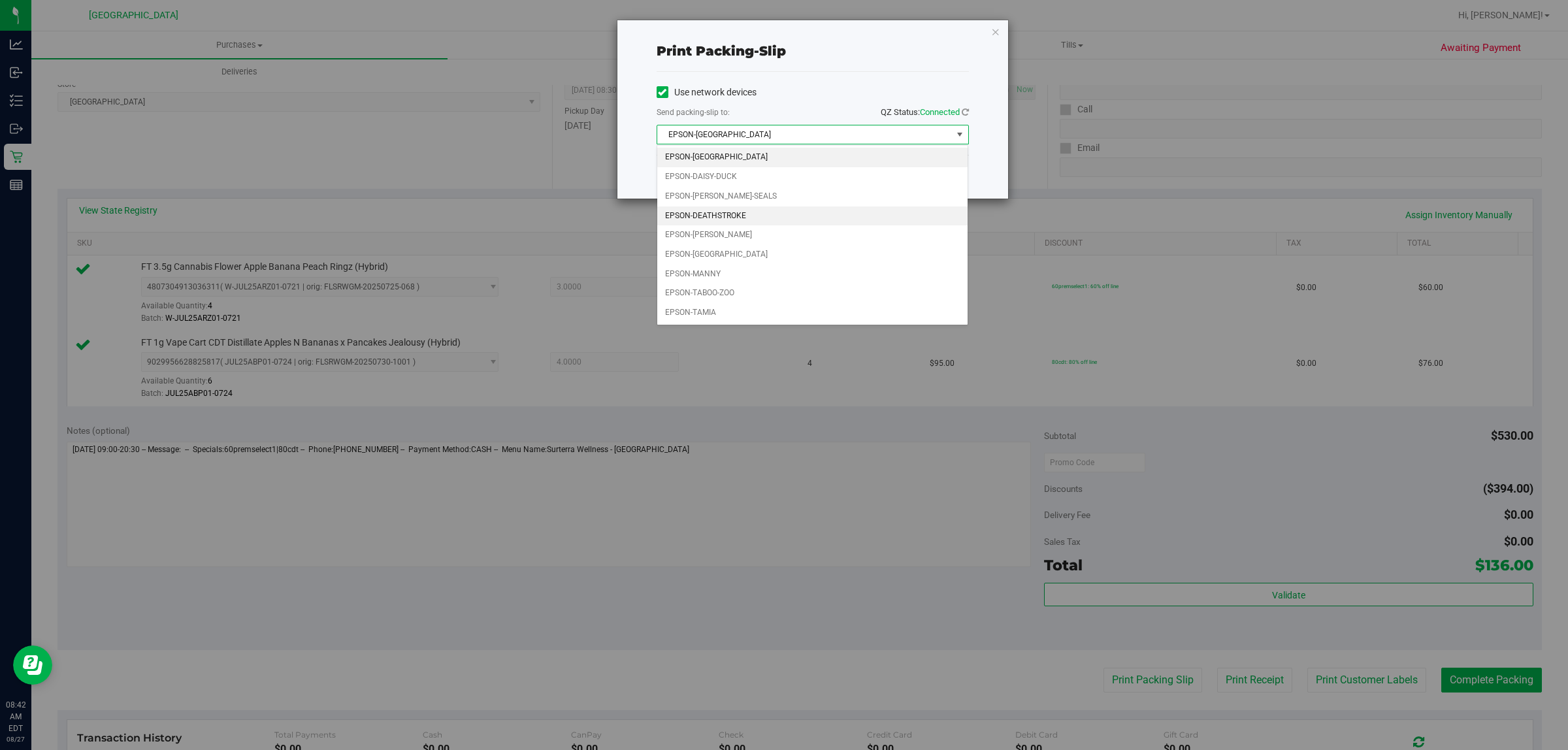
click at [771, 216] on li "EPSON-DEATHSTROKE" at bounding box center [813, 216] width 311 height 20
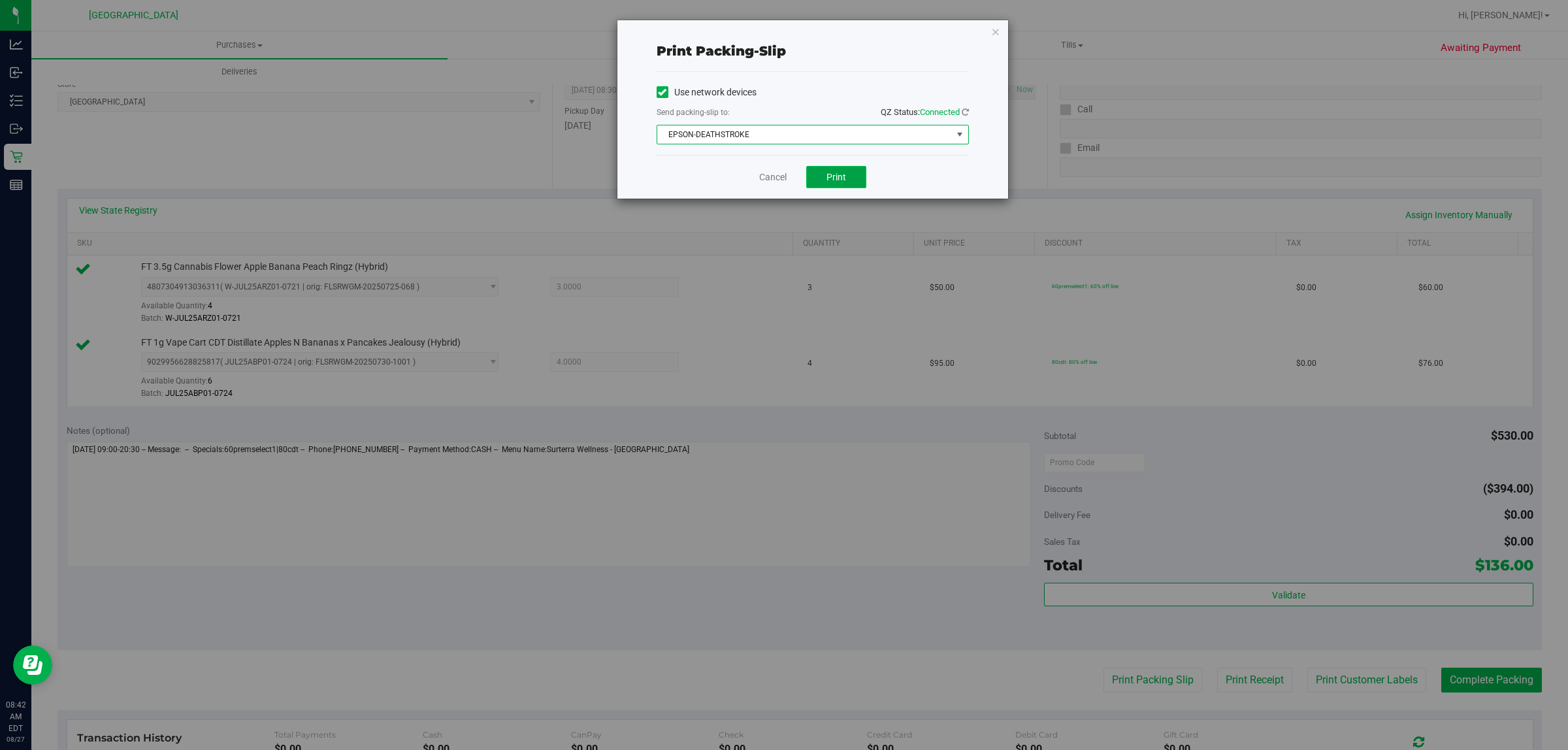
click at [837, 171] on button "Print" at bounding box center [837, 176] width 60 height 22
click at [766, 171] on div "Cancel Print" at bounding box center [813, 176] width 312 height 44
click at [768, 175] on link "Cancel" at bounding box center [773, 177] width 27 height 14
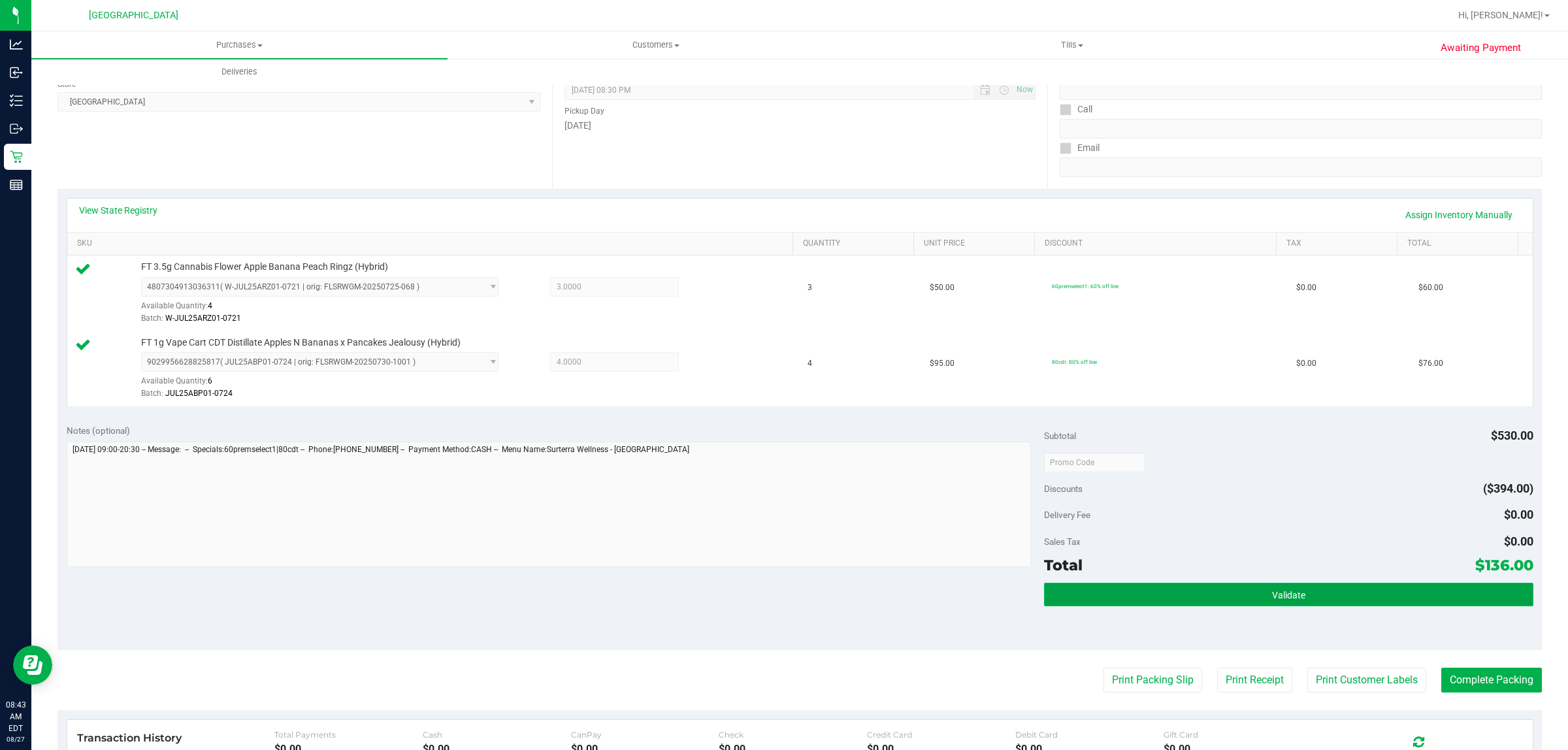
click at [1350, 601] on button "Validate" at bounding box center [1289, 594] width 489 height 23
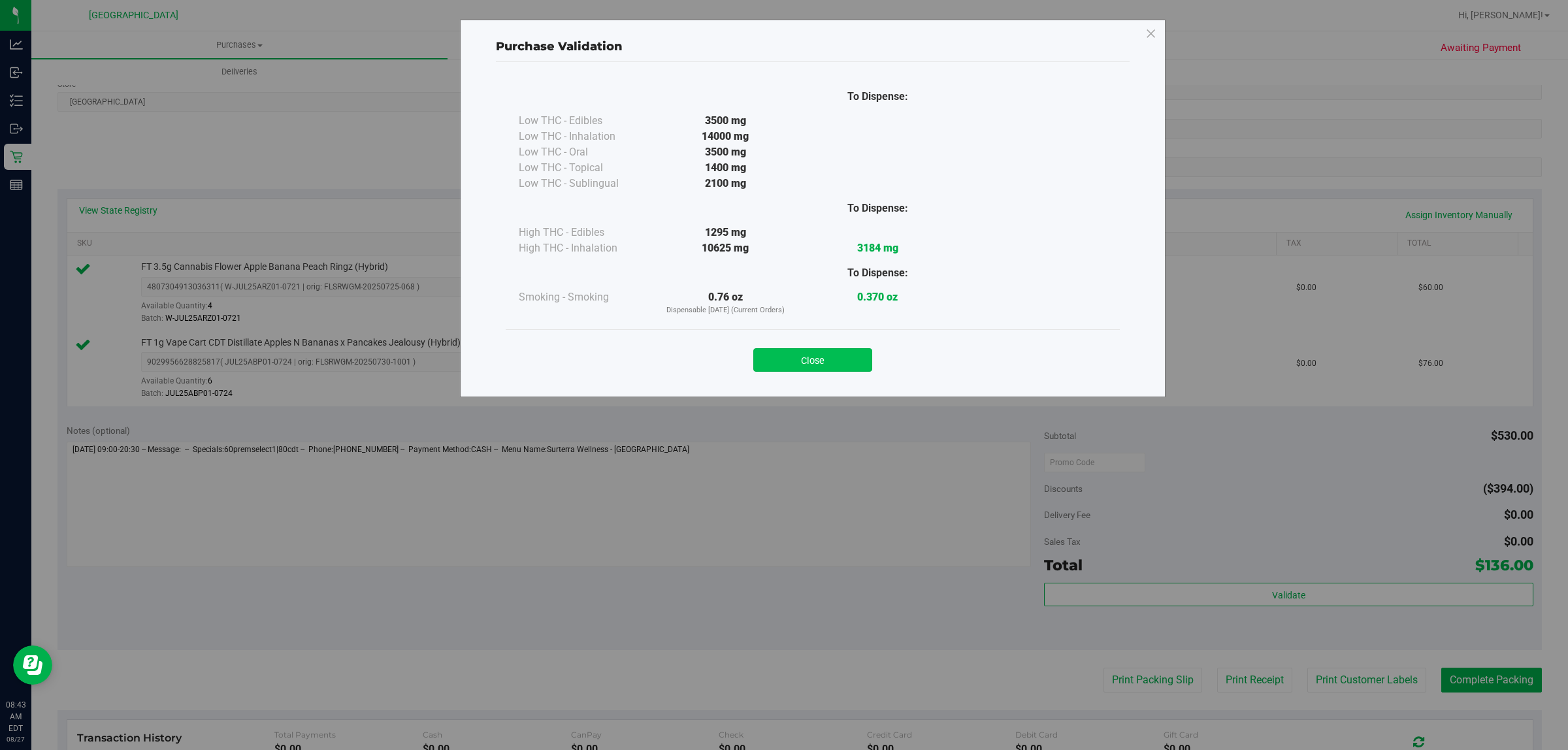
click at [786, 369] on button "Close" at bounding box center [813, 360] width 119 height 23
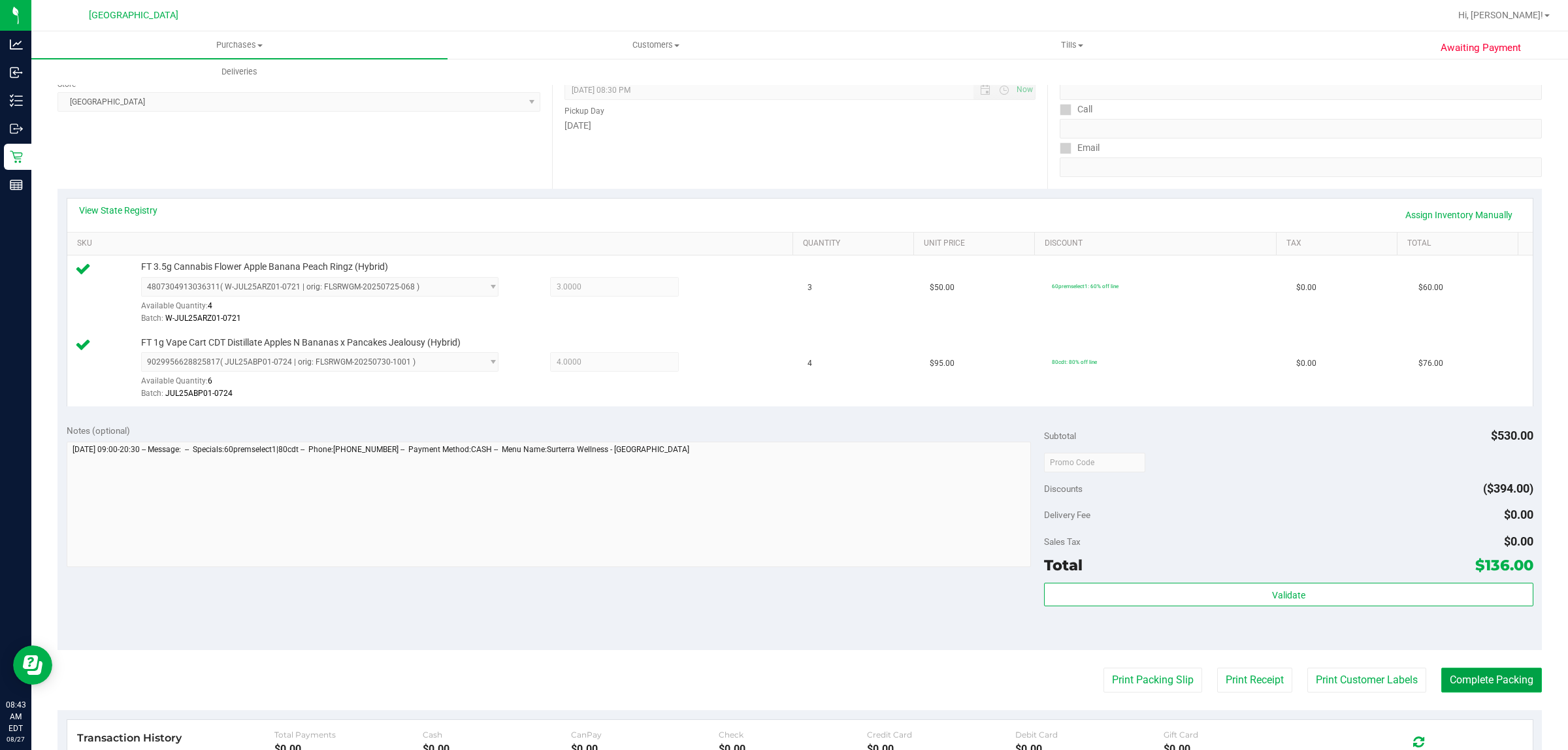
click at [1466, 675] on button "Complete Packing" at bounding box center [1491, 680] width 100 height 25
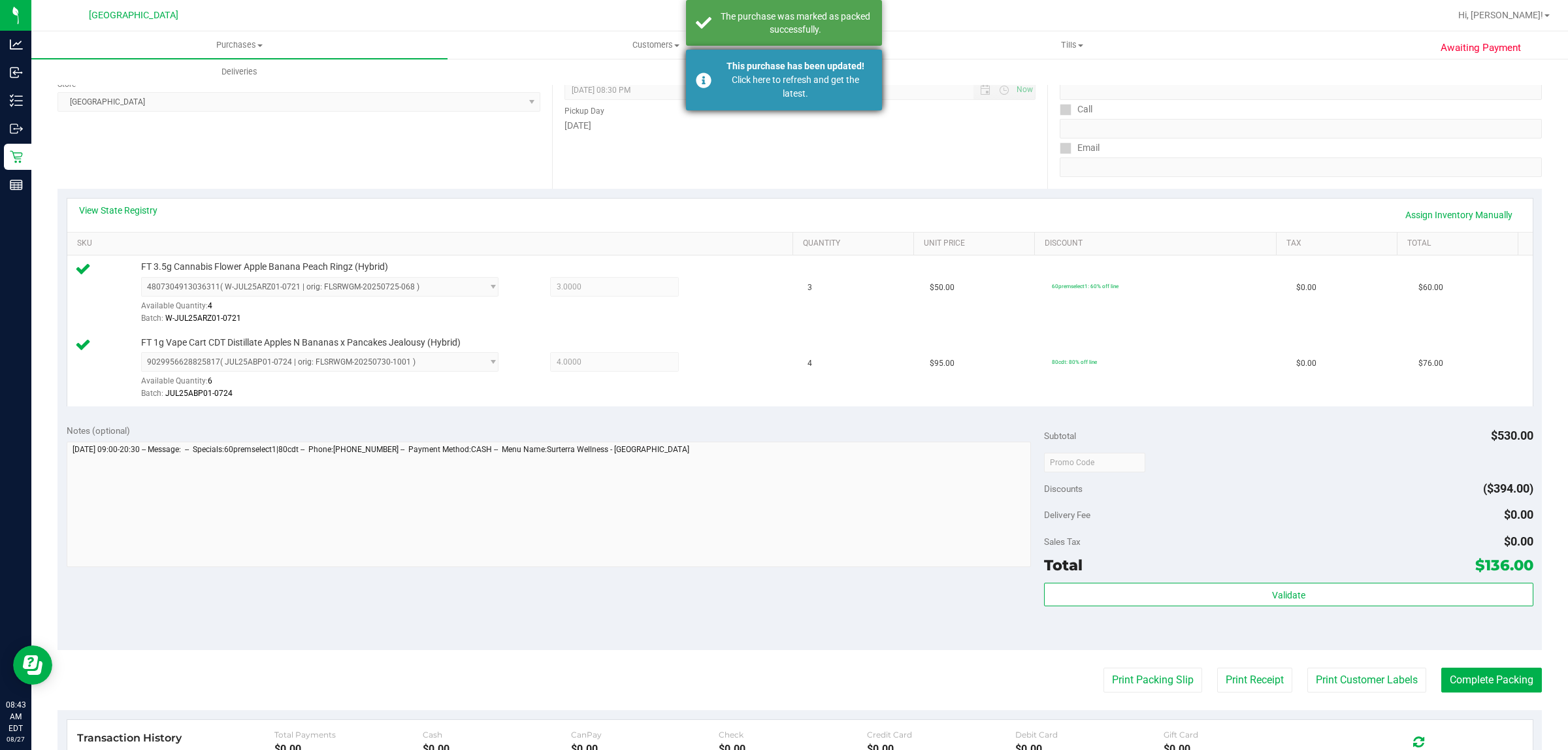
click at [853, 77] on div "Click here to refresh and get the latest." at bounding box center [795, 86] width 153 height 27
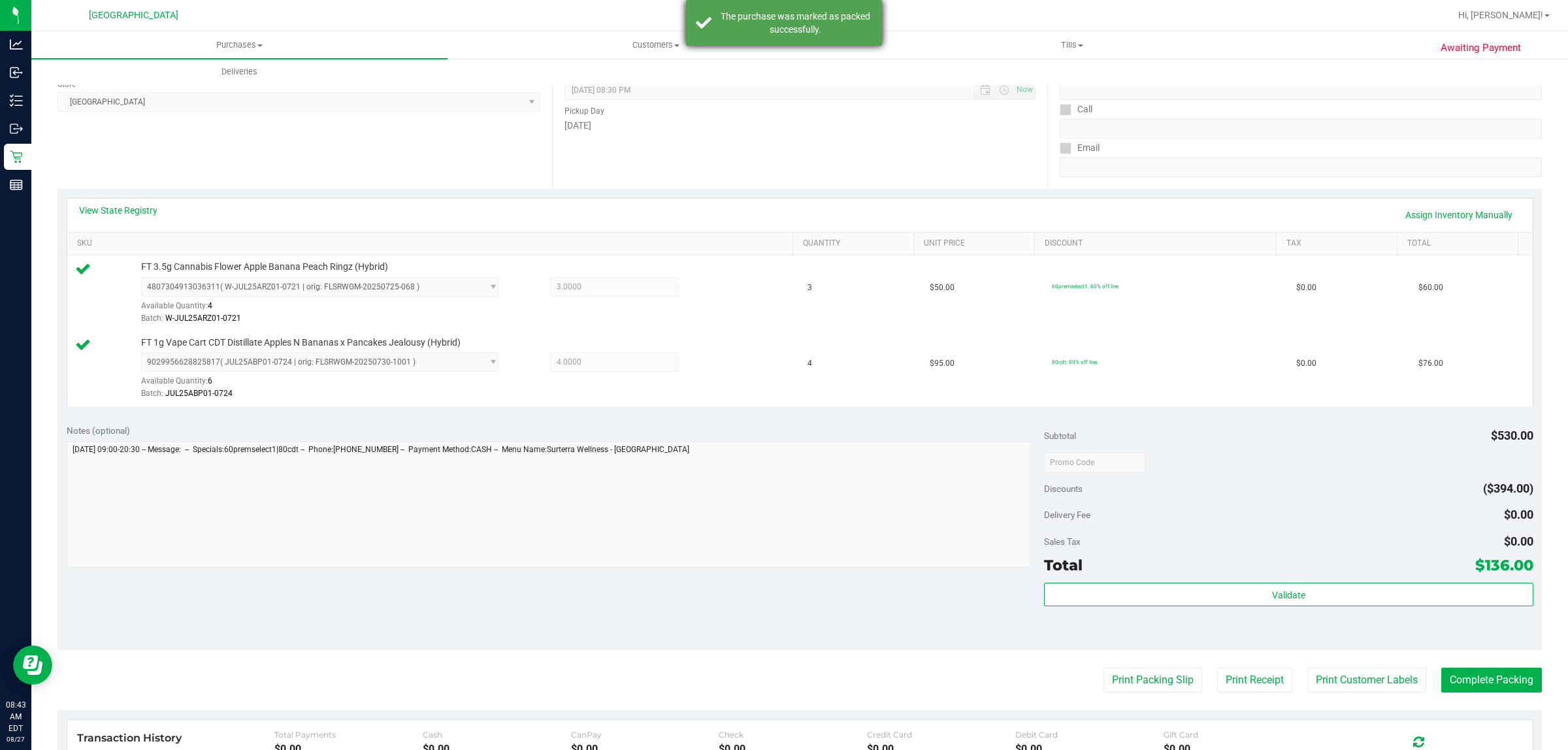
click at [837, 36] on div "The purchase was marked as packed successfully." at bounding box center [784, 22] width 196 height 46
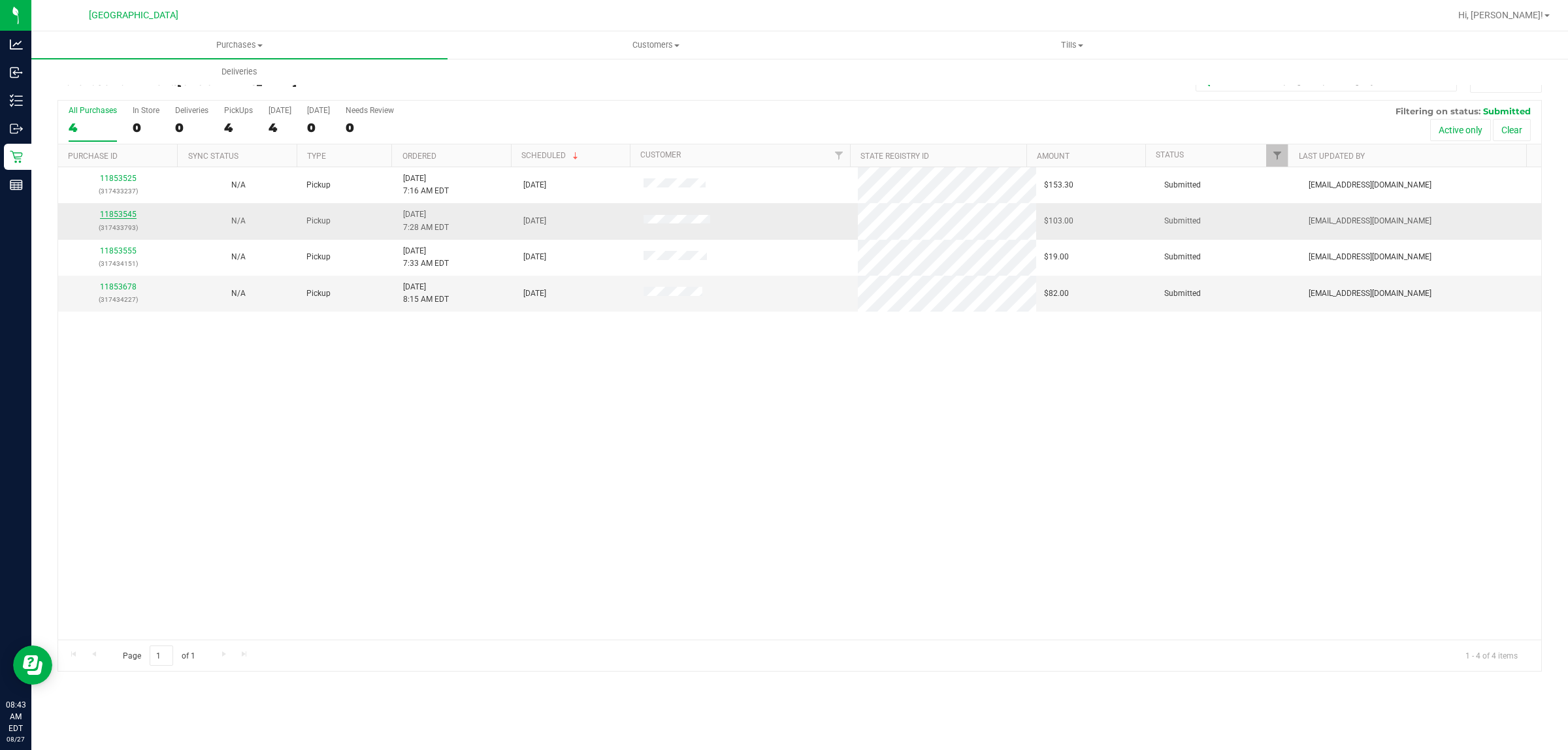
click at [104, 218] on link "11853545" at bounding box center [118, 214] width 36 height 9
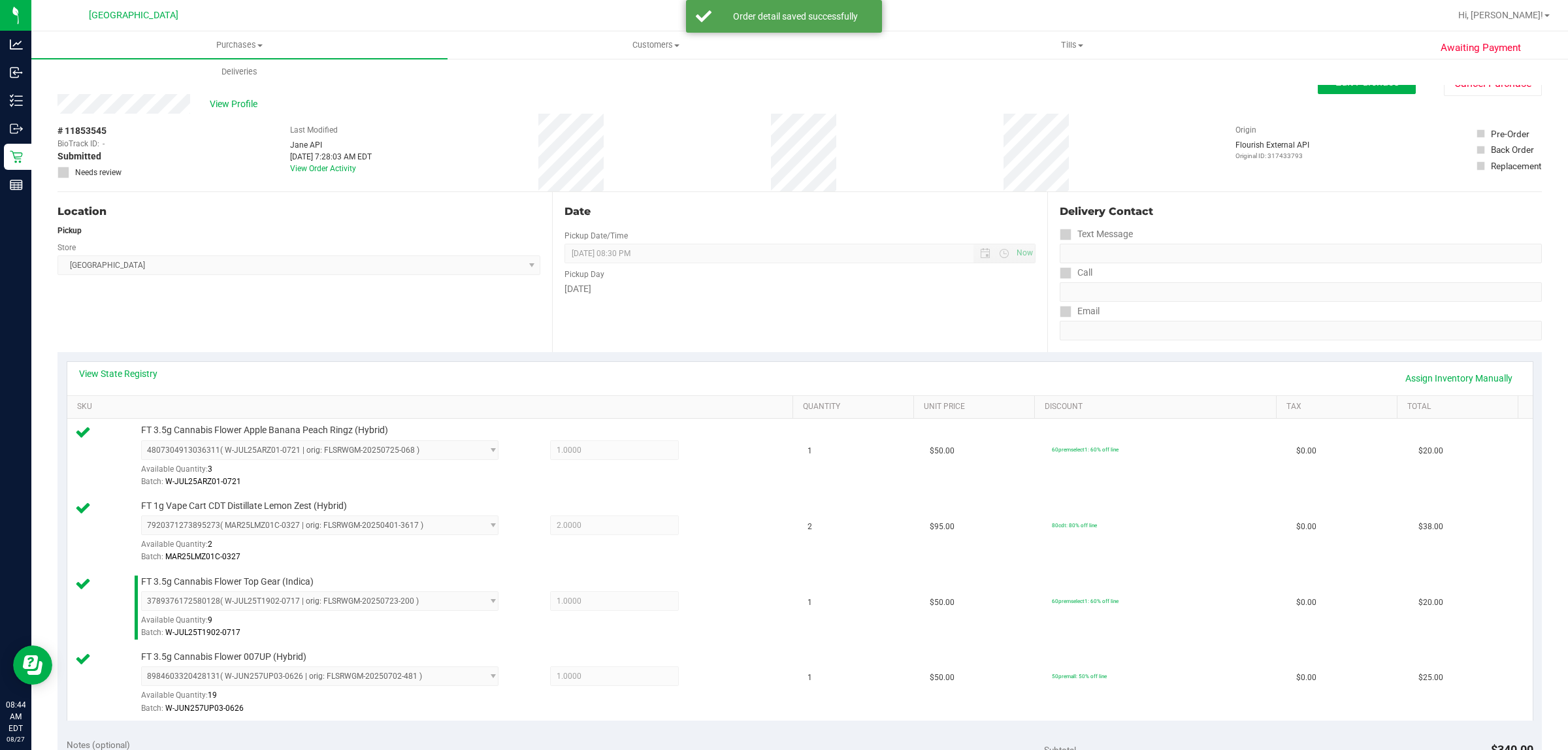
scroll to position [326, 0]
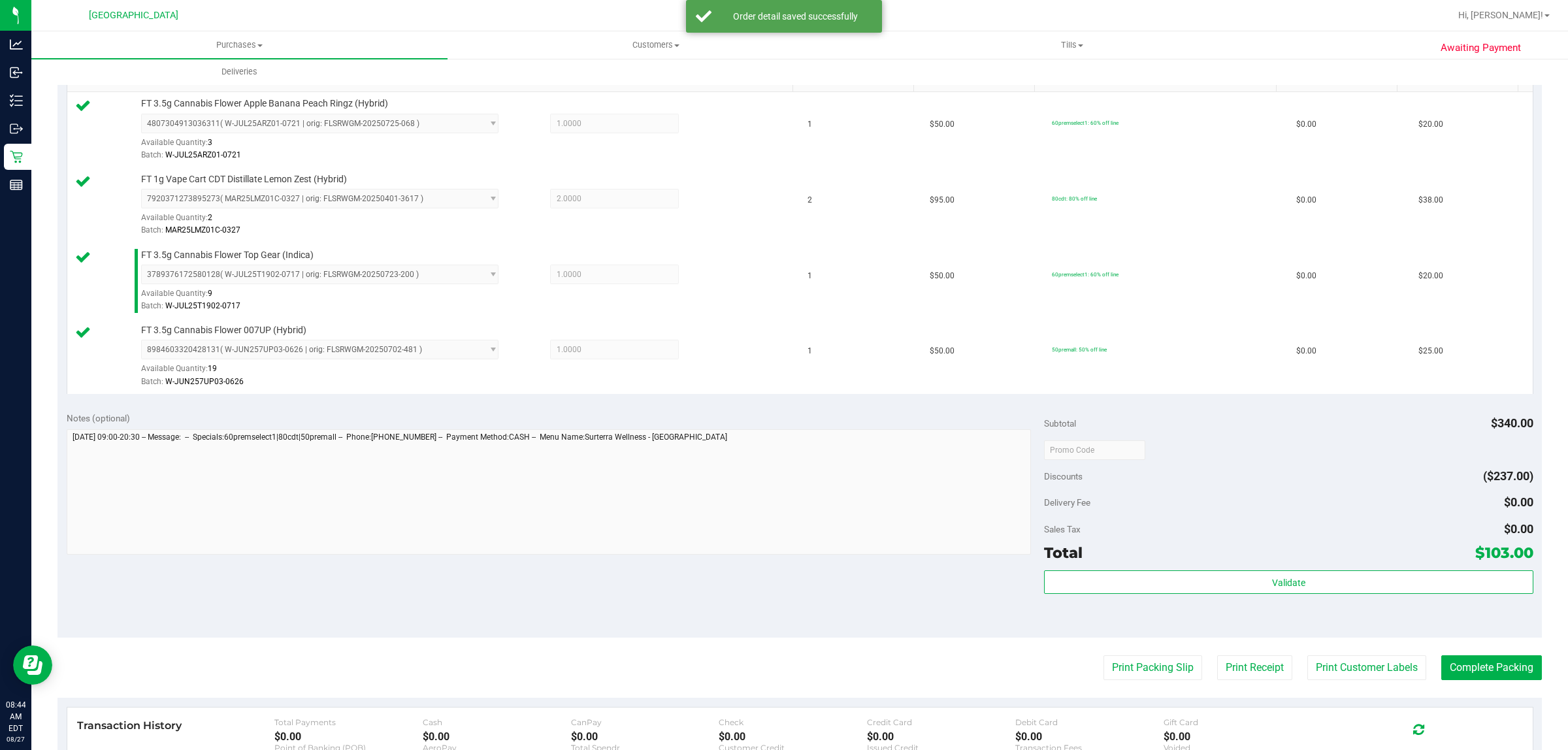
click at [1348, 595] on div "Validate" at bounding box center [1289, 583] width 489 height 25
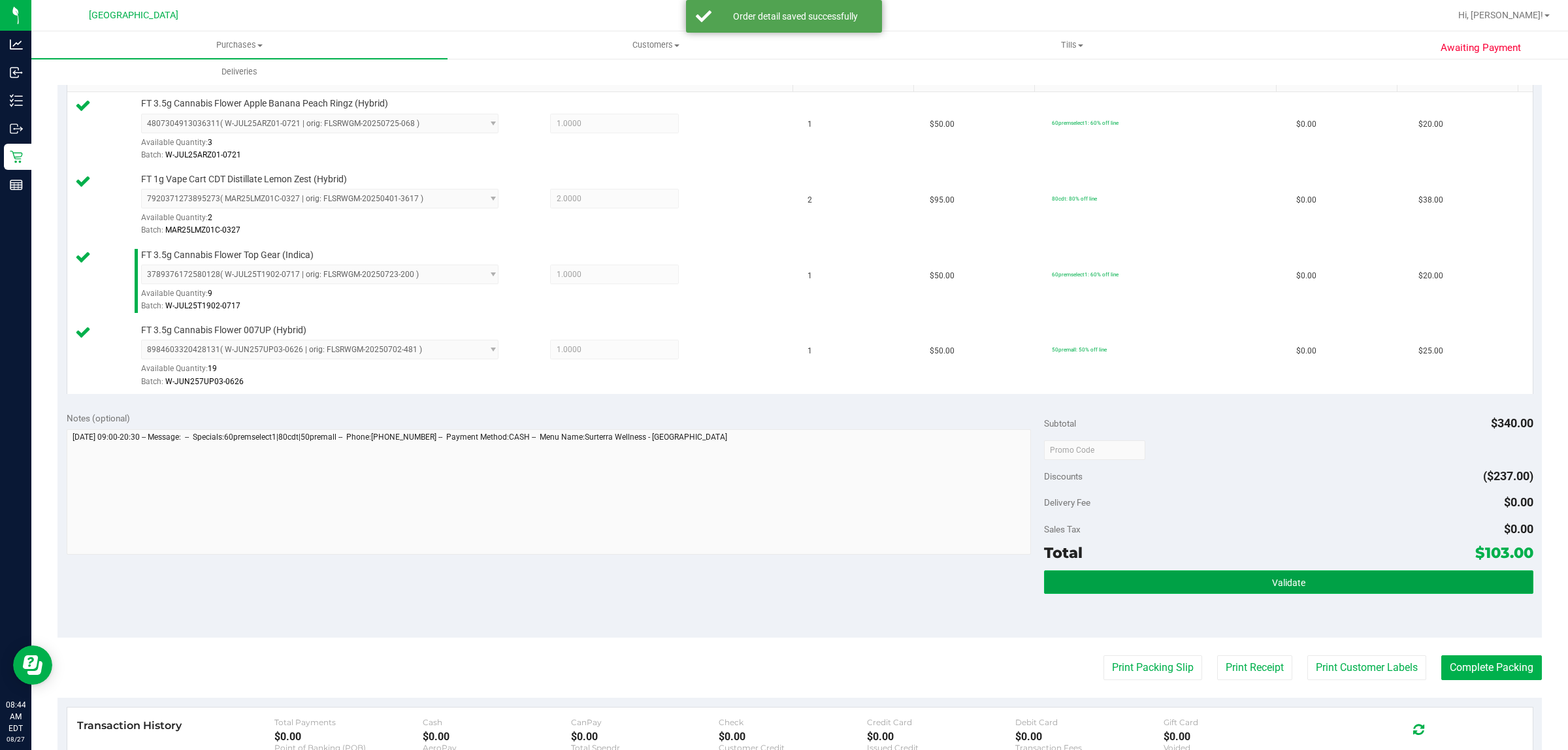
click at [1350, 591] on button "Validate" at bounding box center [1289, 582] width 489 height 23
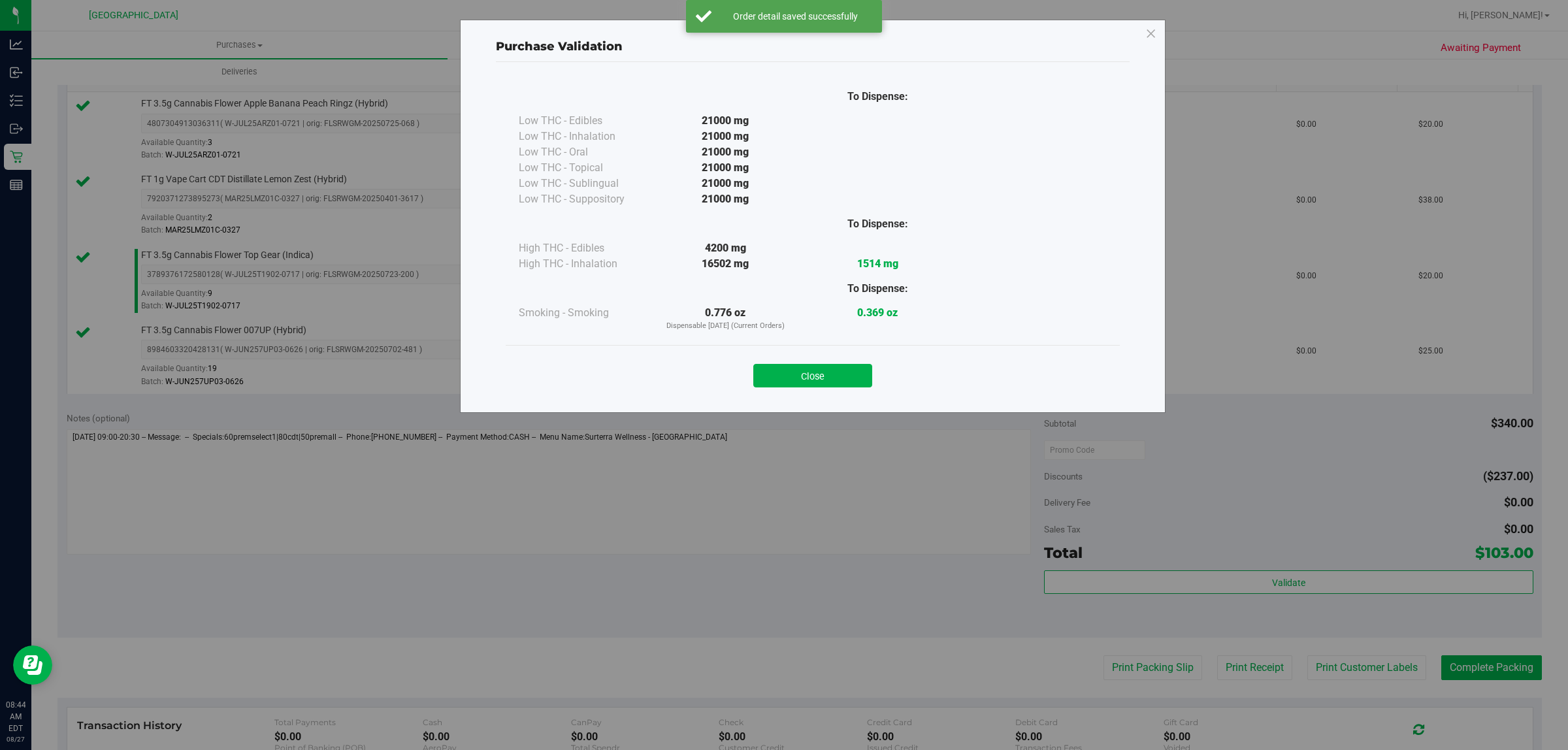
drag, startPoint x: 866, startPoint y: 371, endPoint x: 925, endPoint y: 453, distance: 101.0
click at [867, 371] on button "Close" at bounding box center [813, 375] width 119 height 23
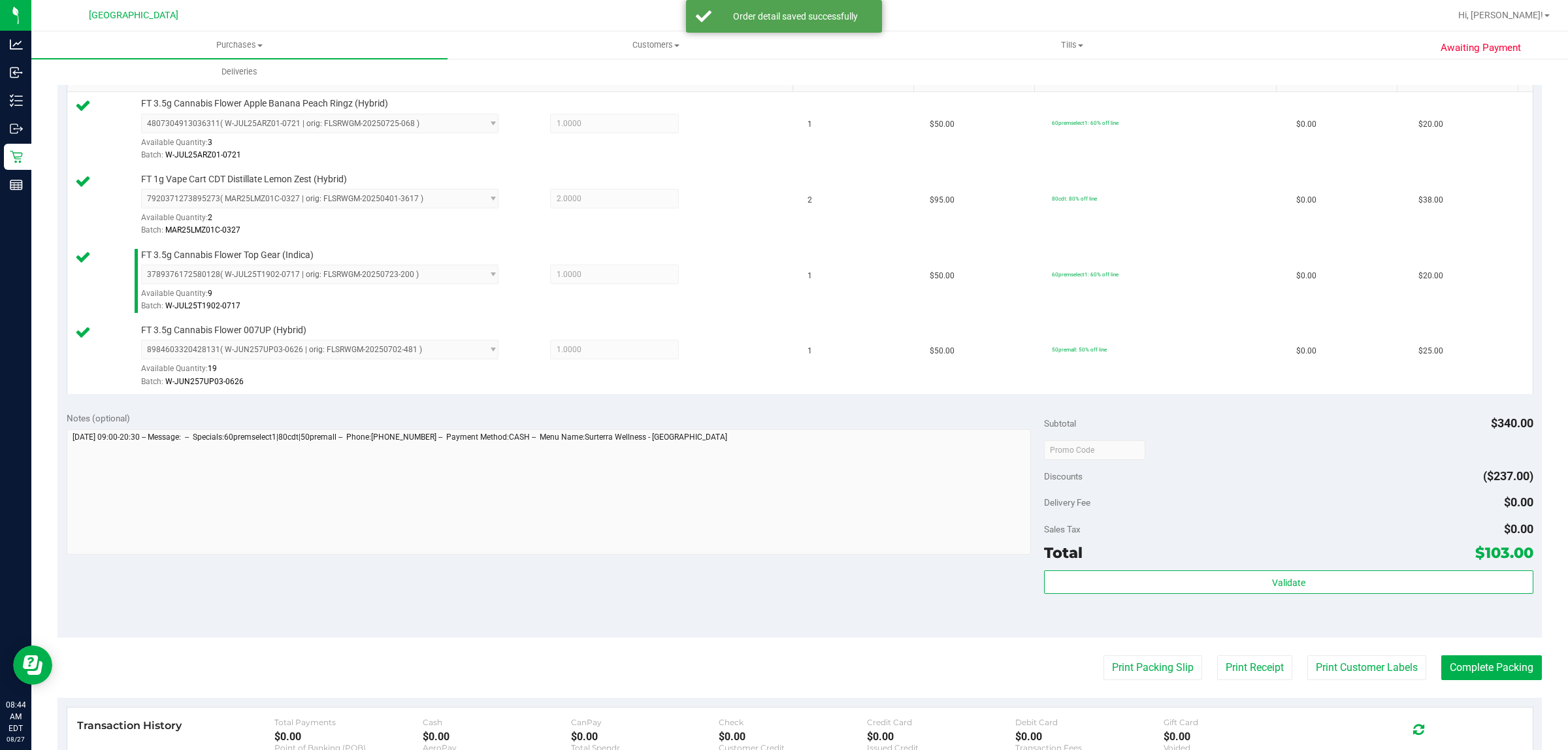
click at [1131, 684] on purchase-details "Back Edit Purchase Cancel Purchase View Profile # 11853545 BioTrack ID: - Submi…" at bounding box center [799, 343] width 1484 height 1198
click at [1135, 680] on button "Print Packing Slip" at bounding box center [1153, 667] width 99 height 25
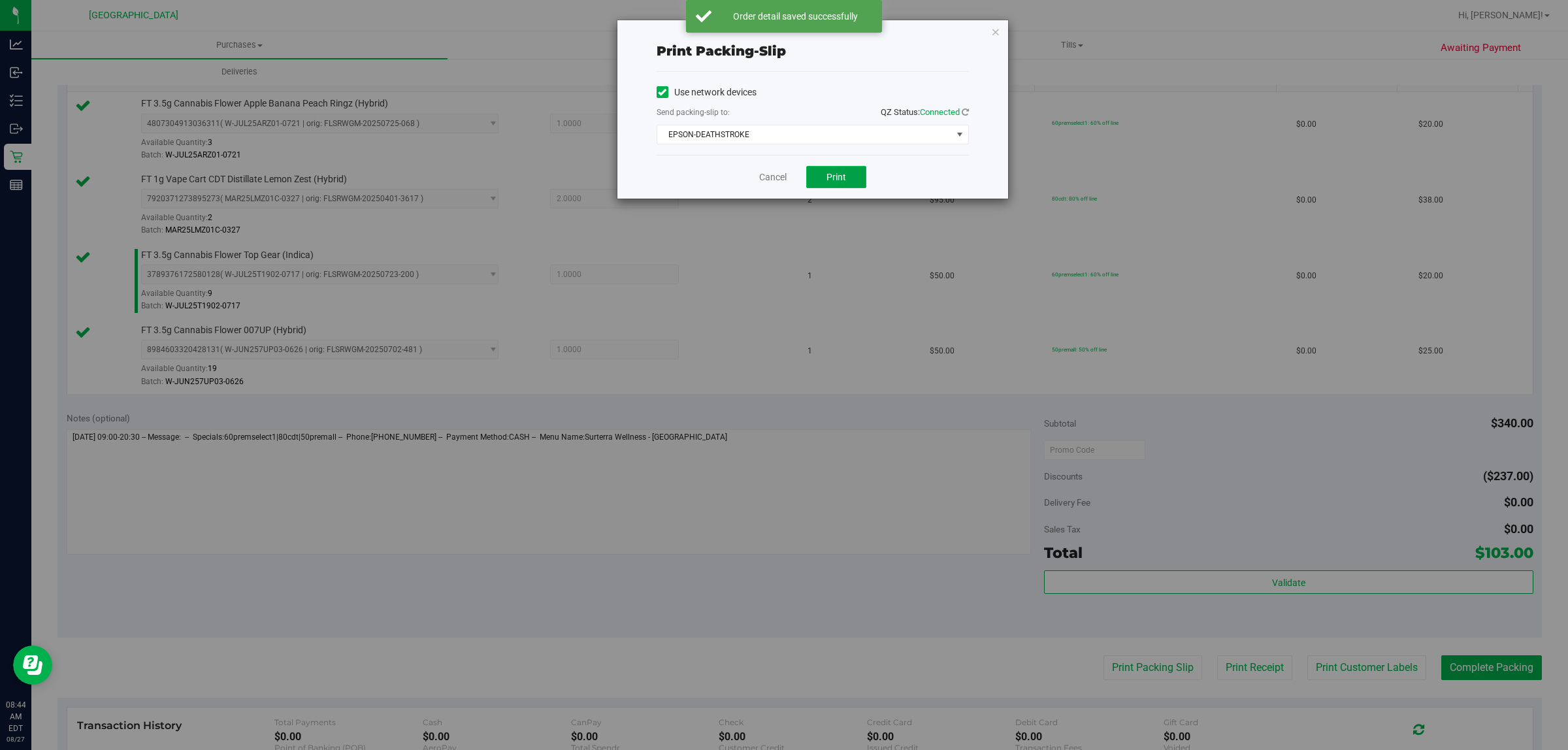
click at [844, 181] on span "Print" at bounding box center [837, 176] width 20 height 11
click at [763, 174] on link "Cancel" at bounding box center [773, 177] width 27 height 14
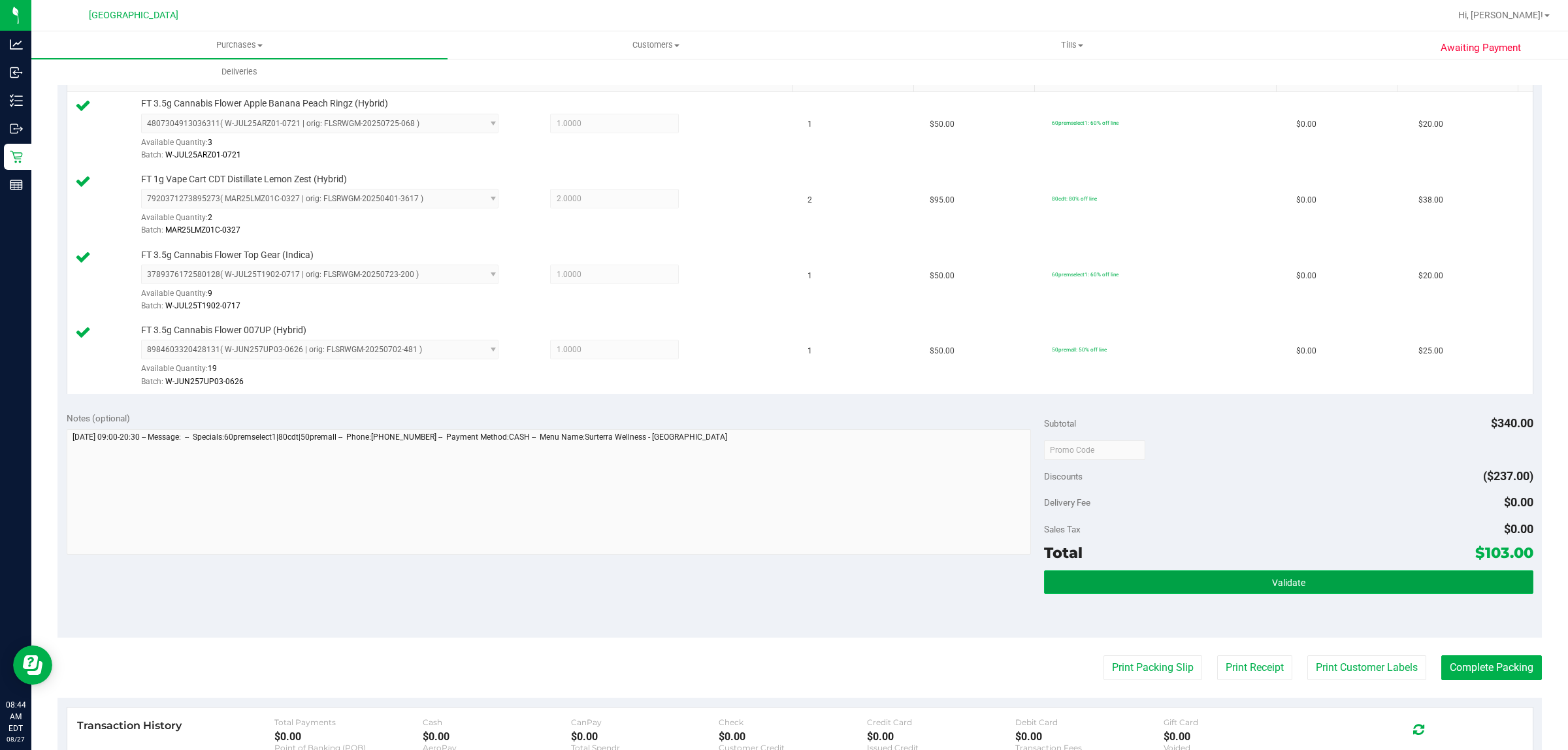
click at [1431, 574] on button "Validate" at bounding box center [1289, 582] width 489 height 23
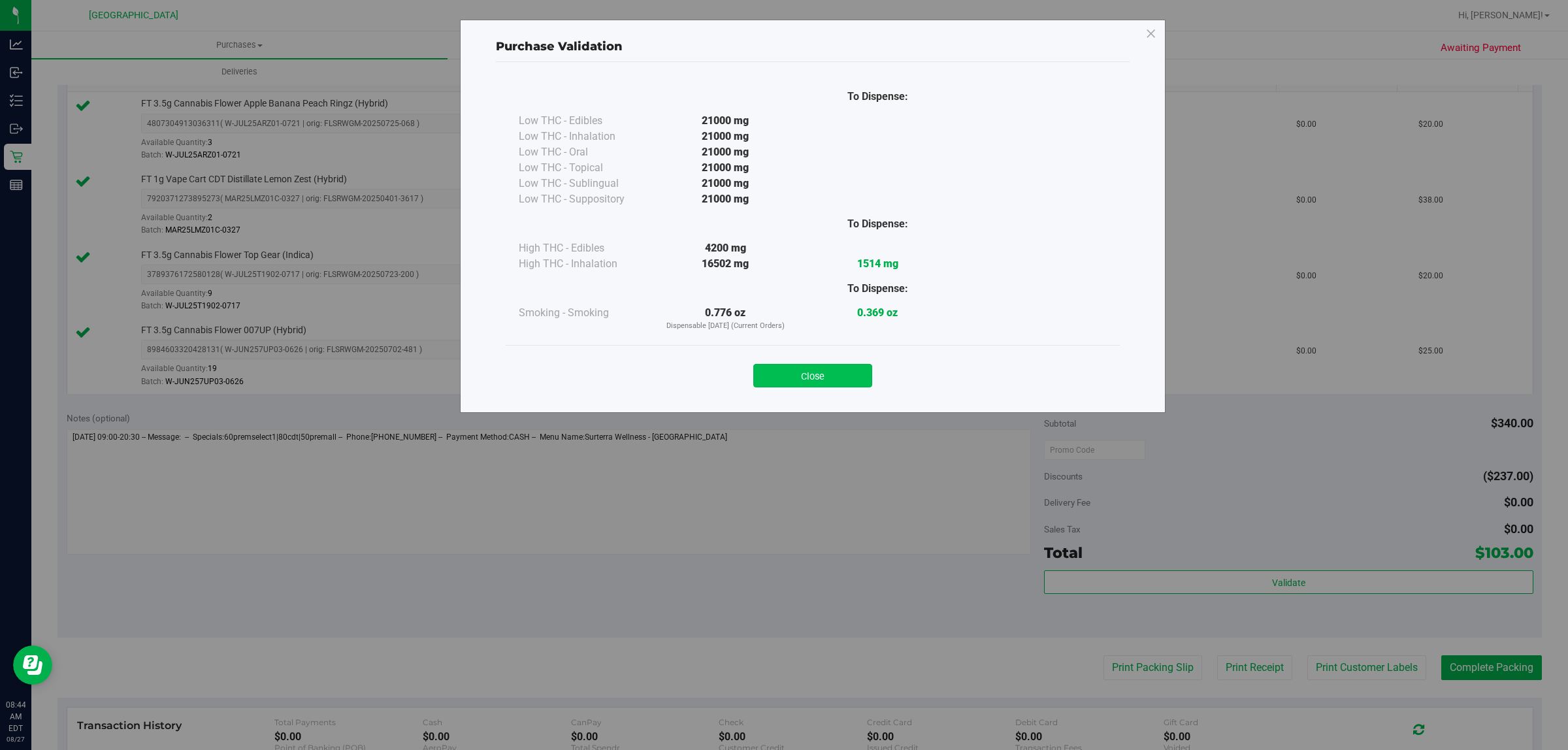
click at [785, 371] on button "Close" at bounding box center [813, 375] width 119 height 23
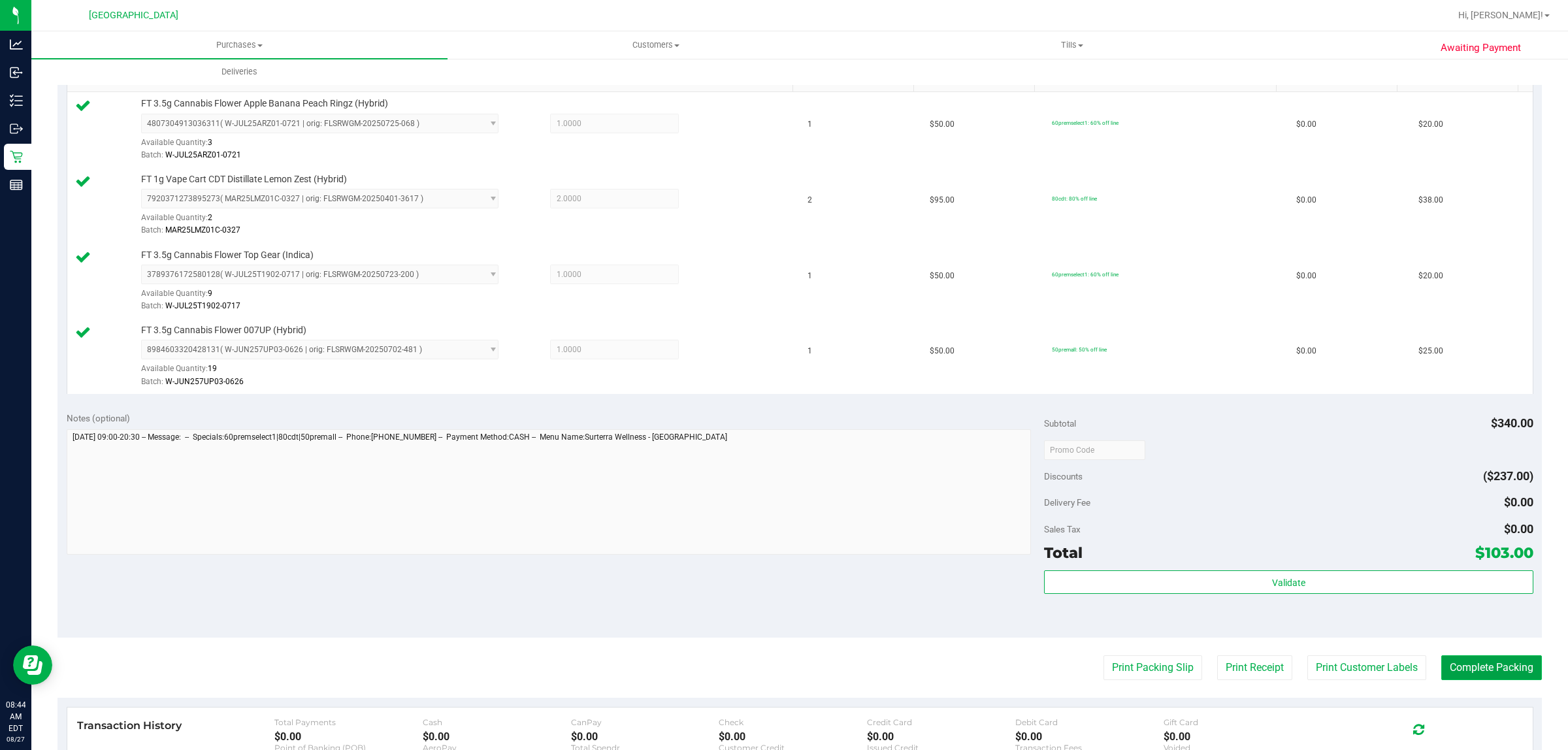
click at [1464, 661] on button "Complete Packing" at bounding box center [1491, 667] width 100 height 25
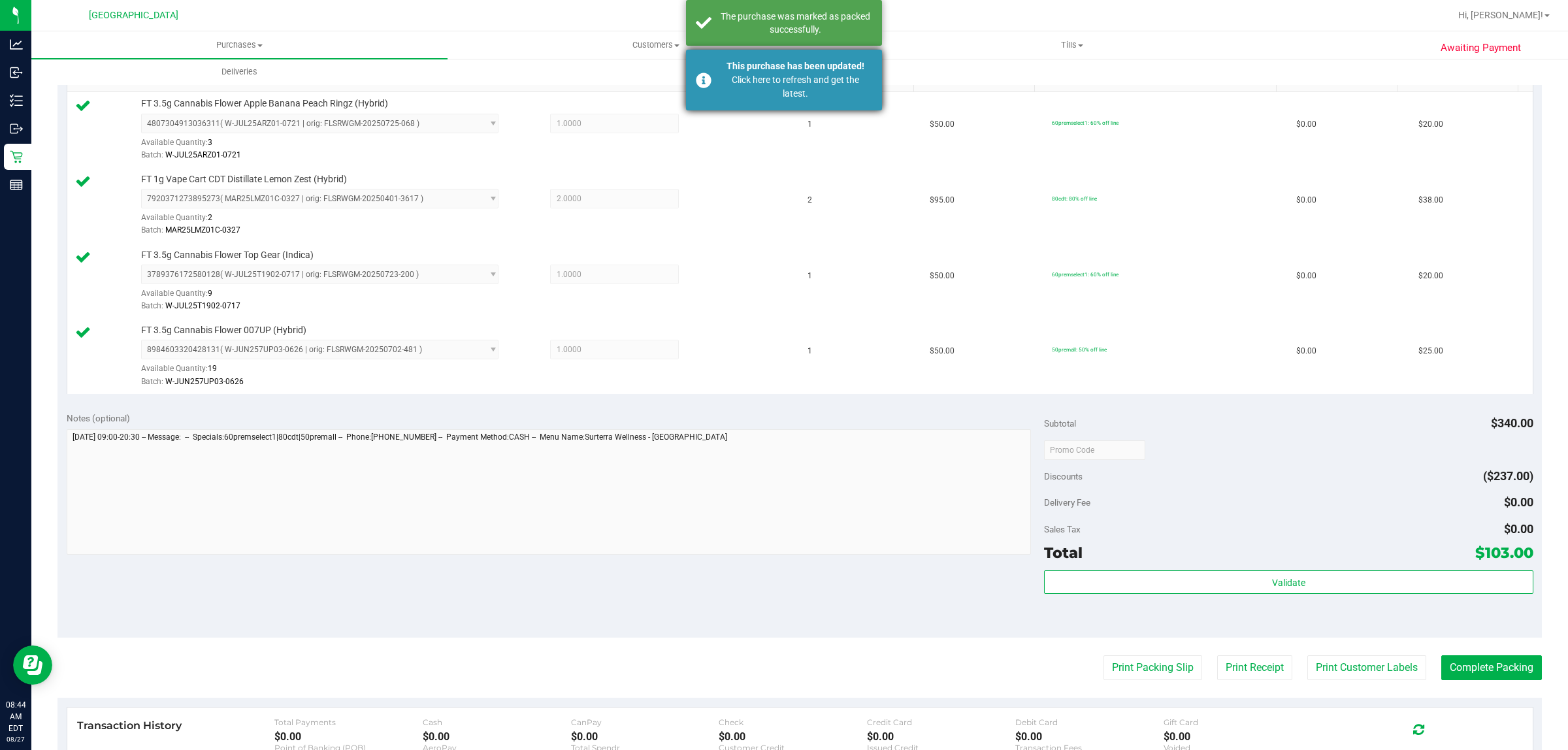
click at [808, 79] on div "Click here to refresh and get the latest." at bounding box center [795, 86] width 153 height 27
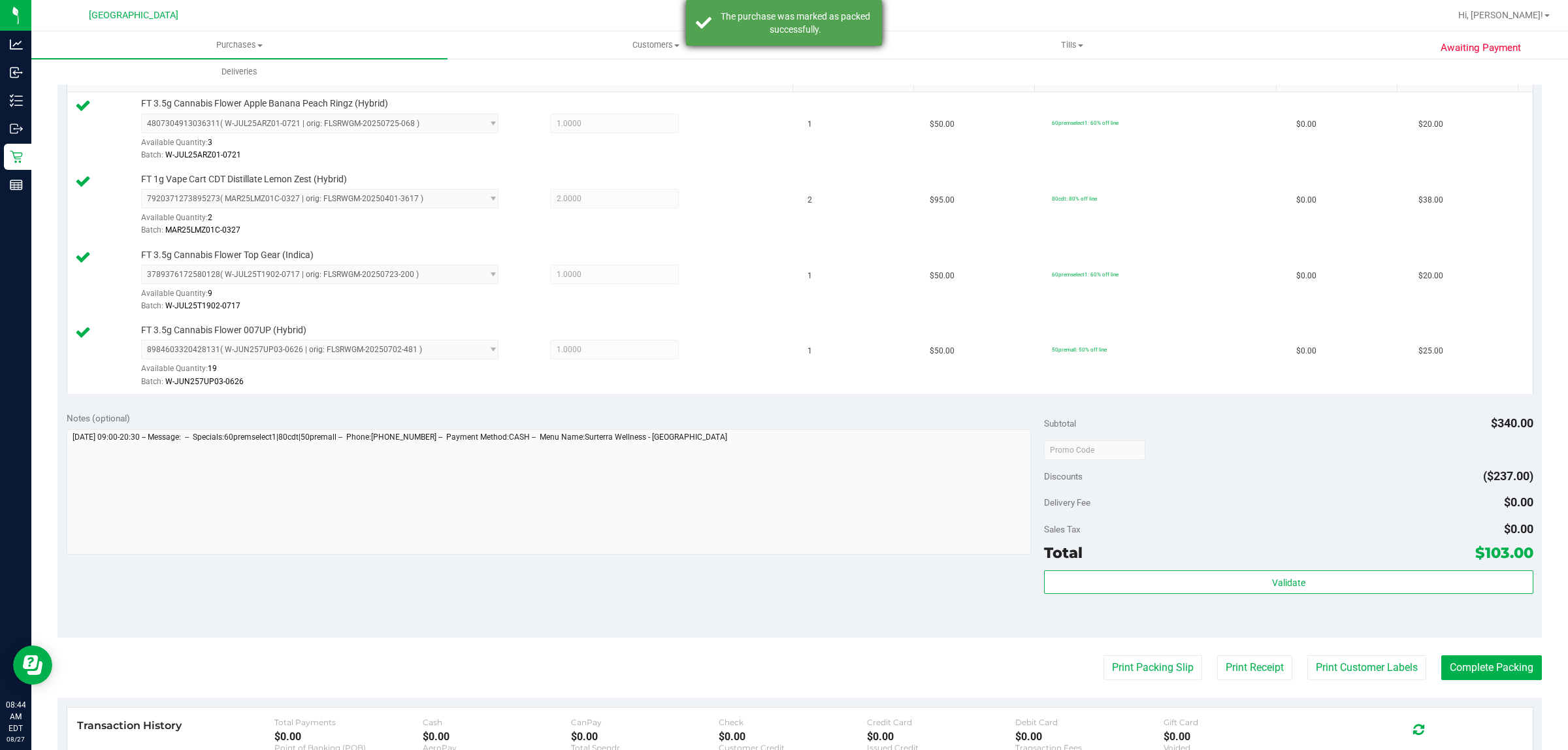
click at [810, 35] on div "The purchase was marked as packed successfully." at bounding box center [795, 23] width 153 height 26
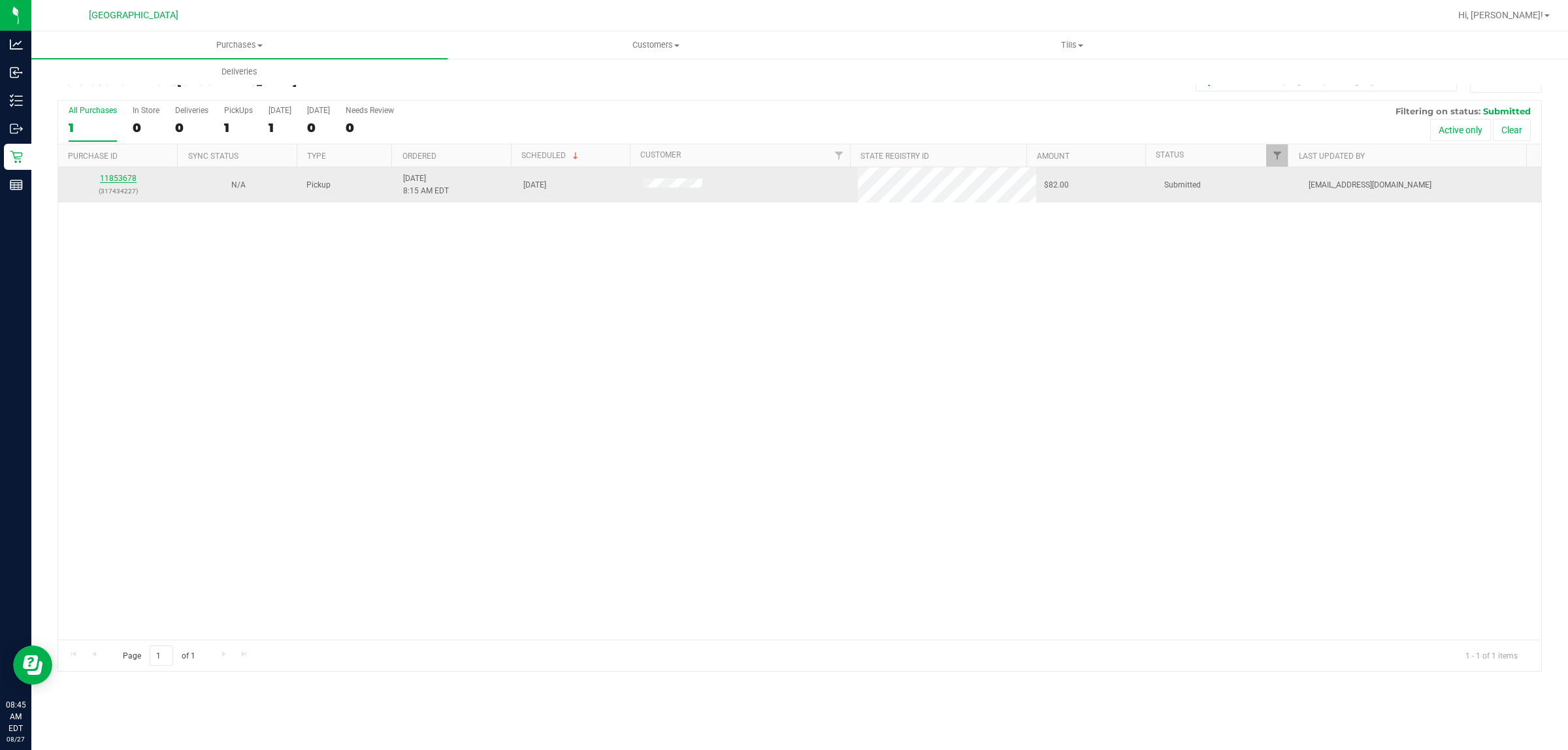
click at [124, 180] on link "11853678" at bounding box center [118, 178] width 36 height 9
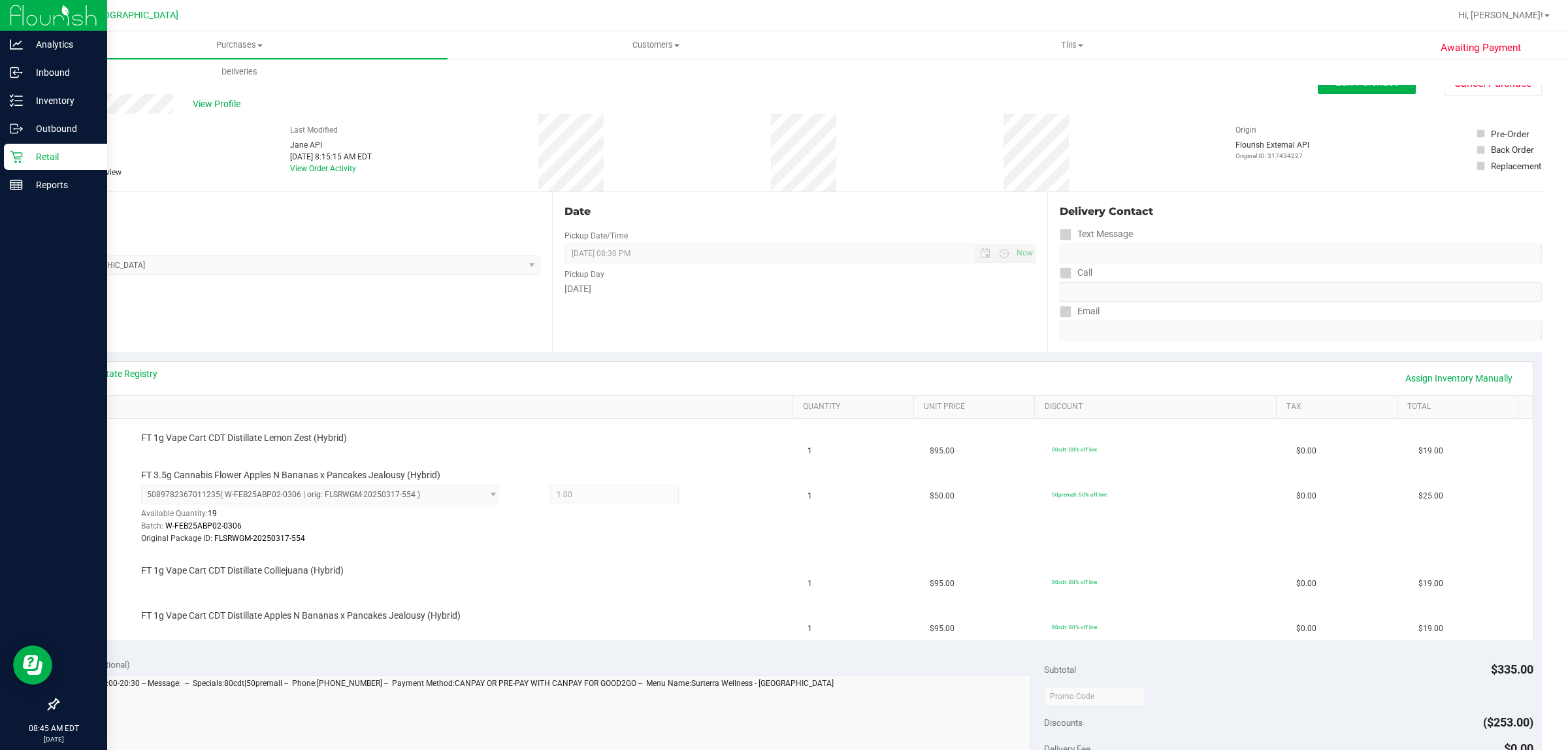
click at [5, 154] on div "Retail" at bounding box center [55, 157] width 104 height 26
